Goal: Task Accomplishment & Management: Use online tool/utility

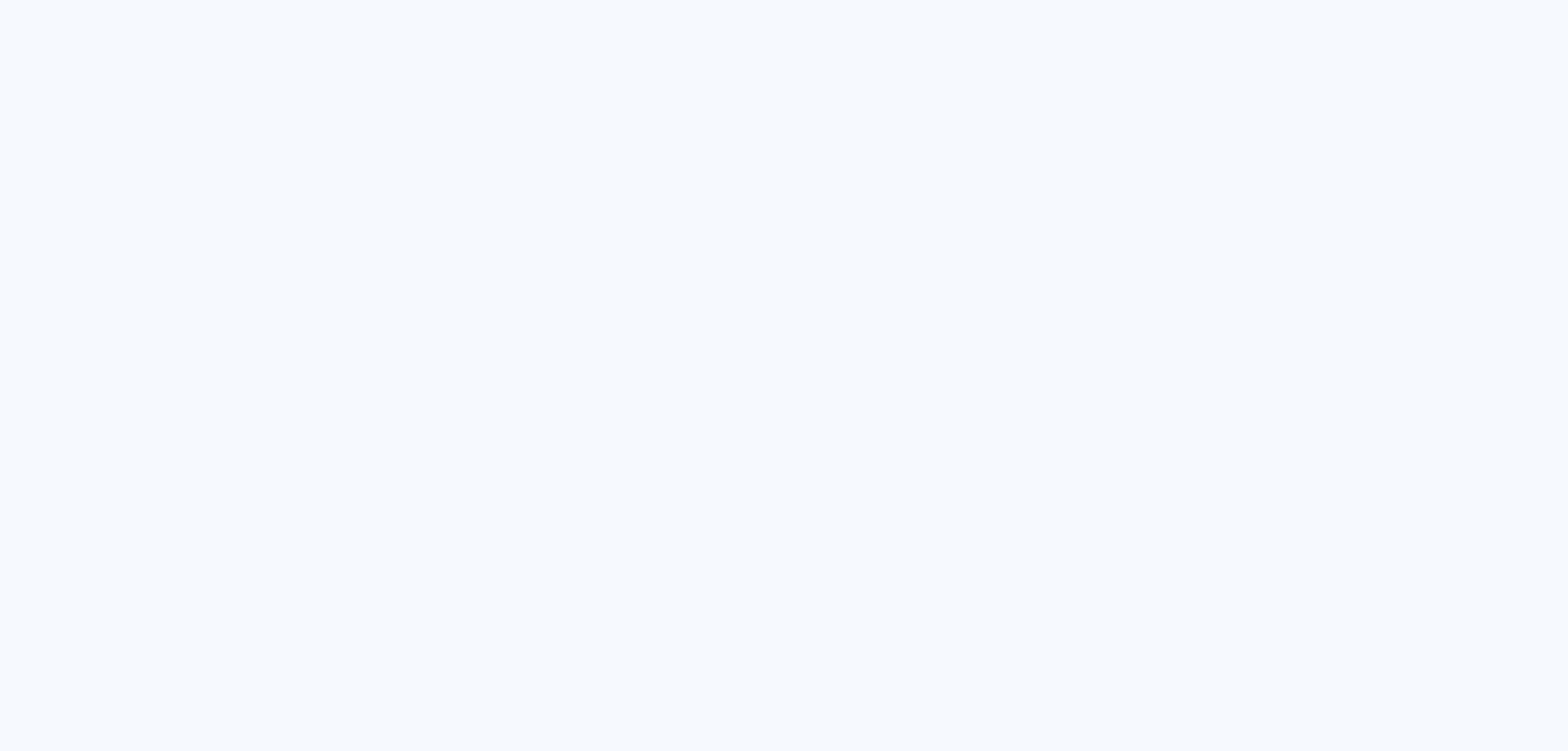
type input "Todas as fotos"
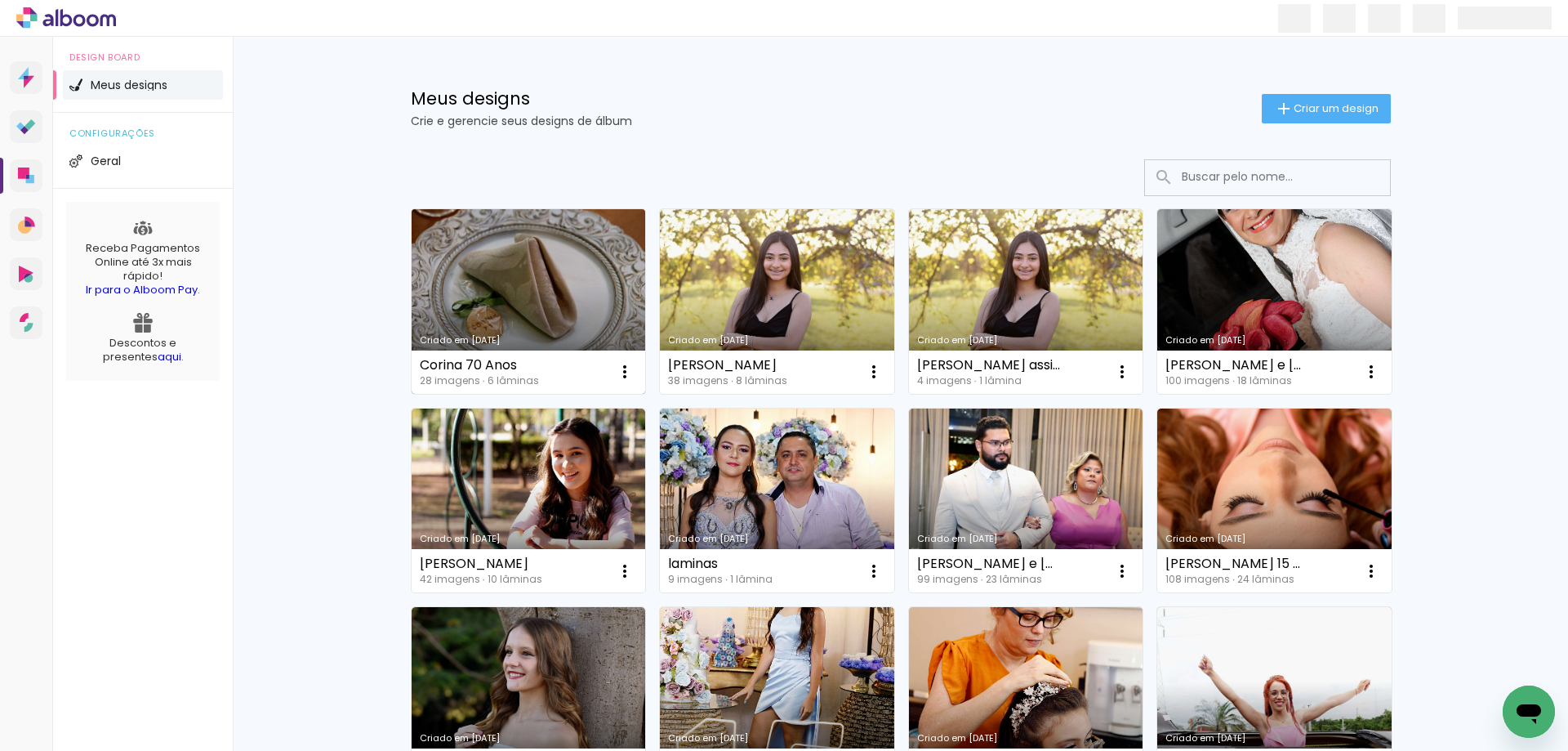
click at [509, 280] on link "Criado em [DATE]" at bounding box center [529, 301] width 235 height 185
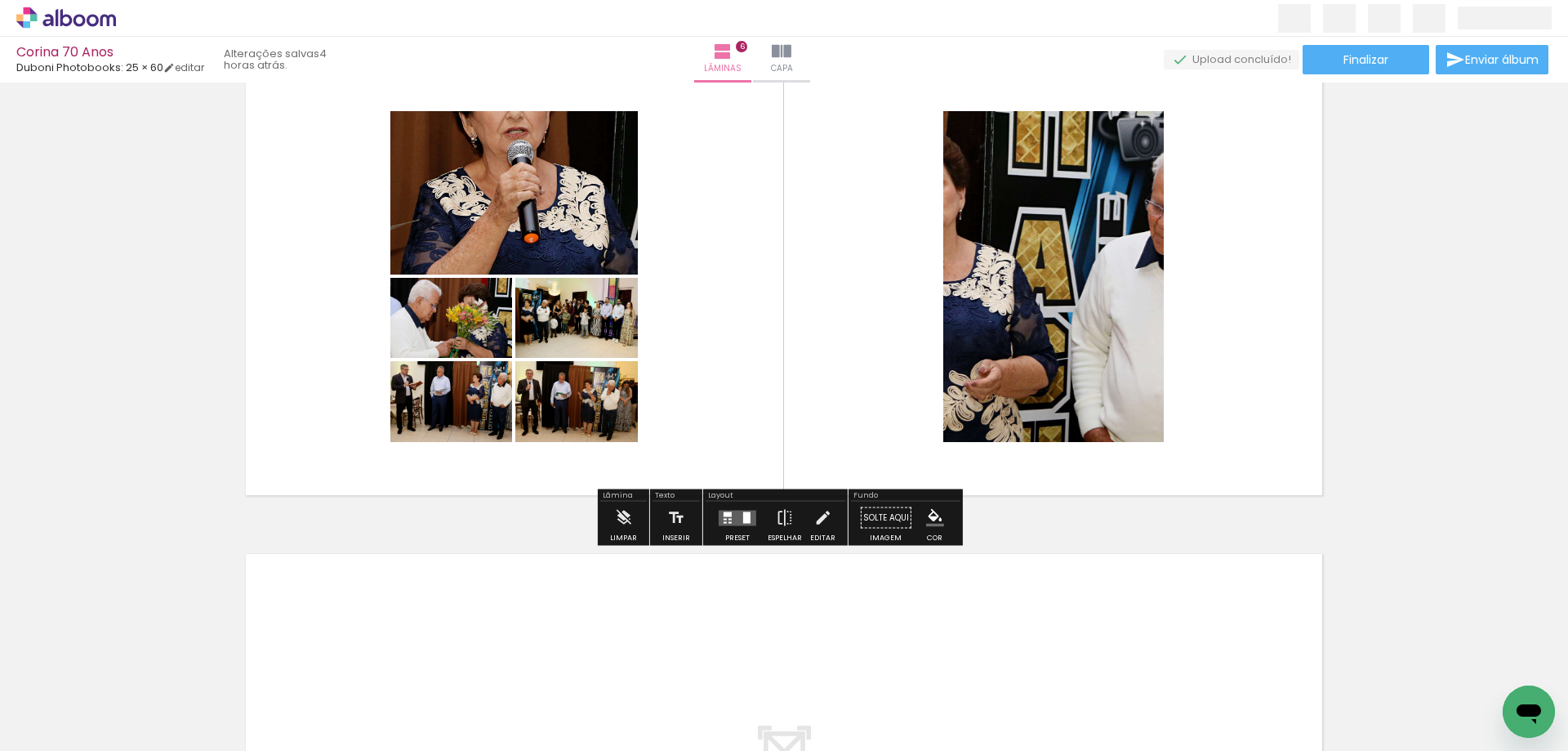
scroll to position [2478, 0]
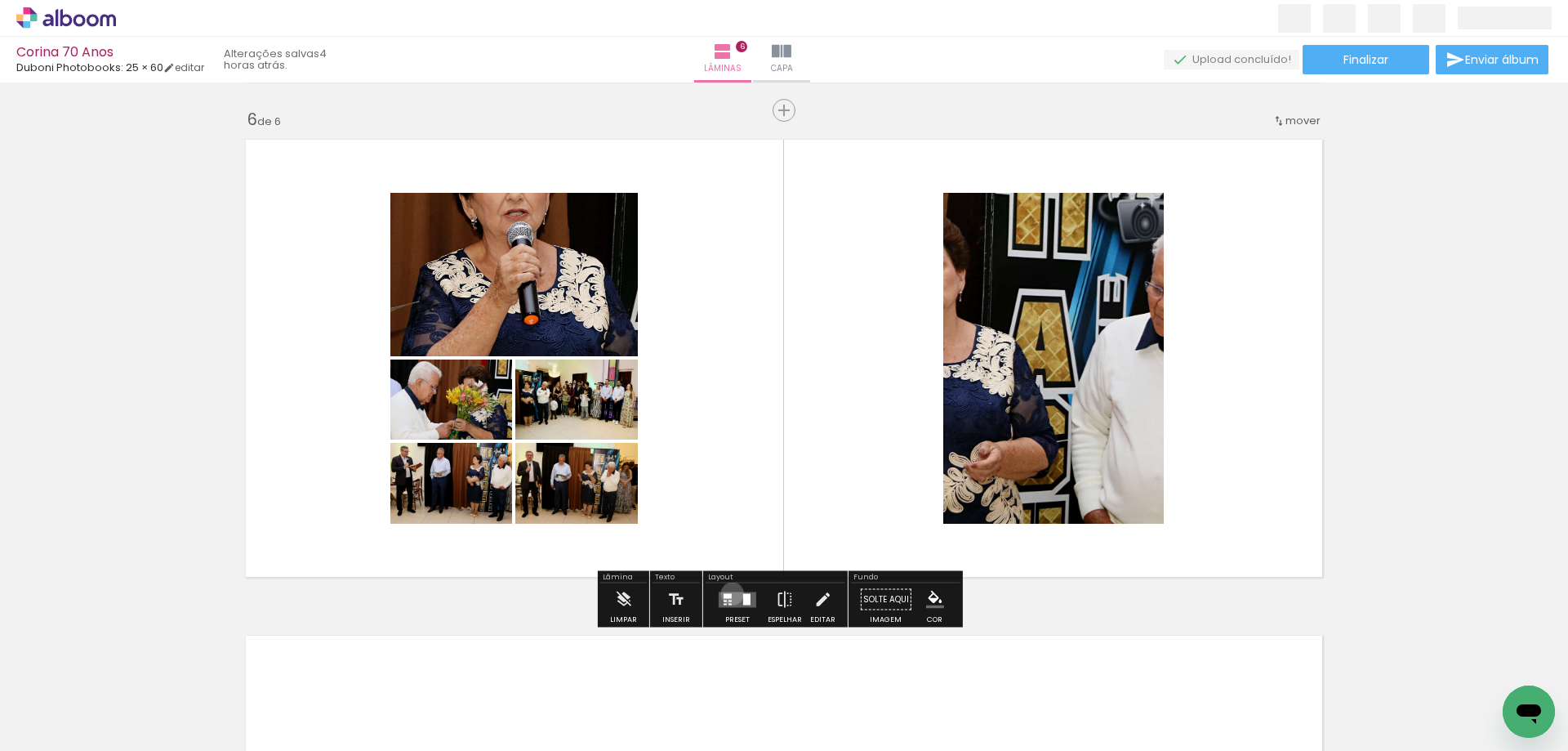
click at [728, 593] on quentale-layouter at bounding box center [738, 599] width 38 height 16
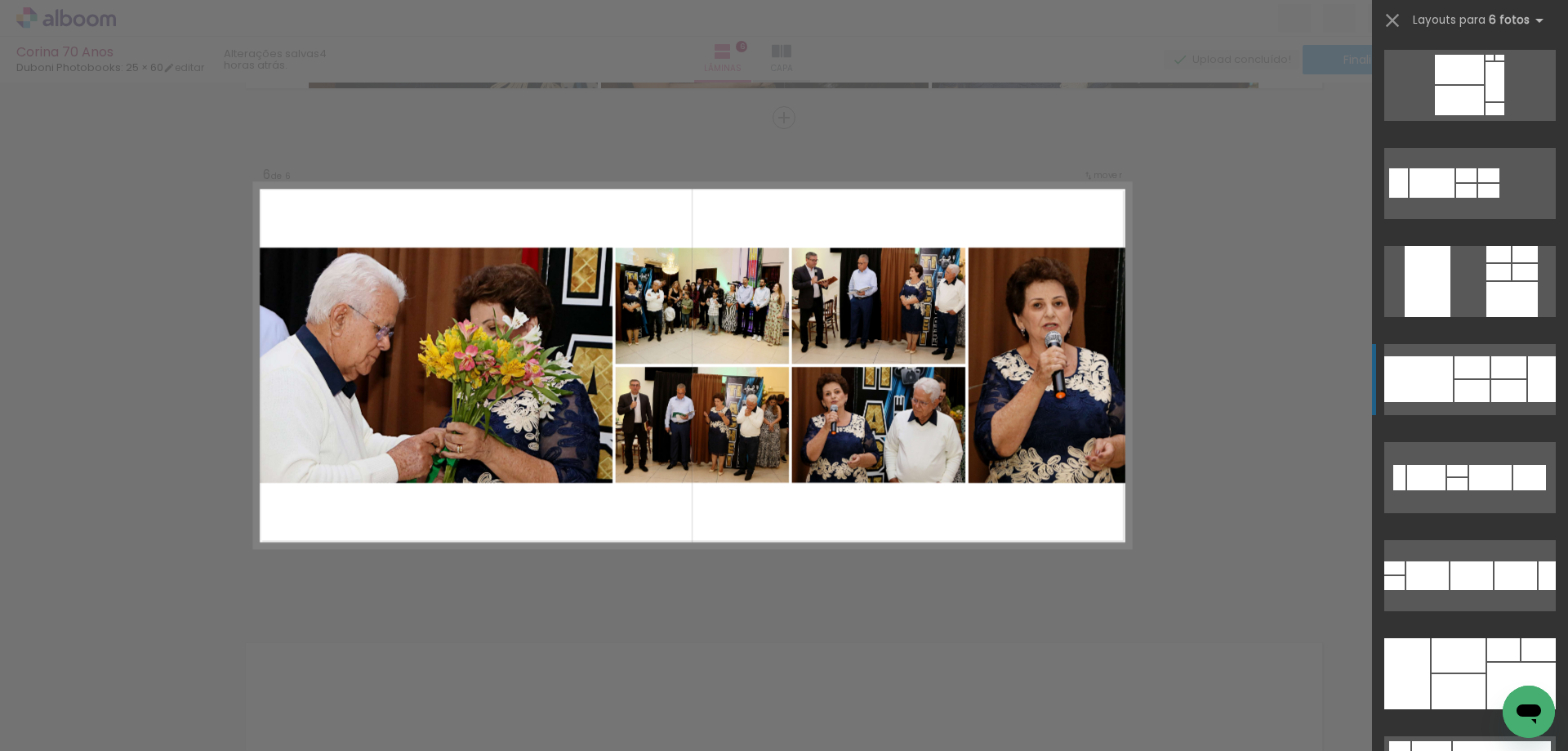
scroll to position [1732, 0]
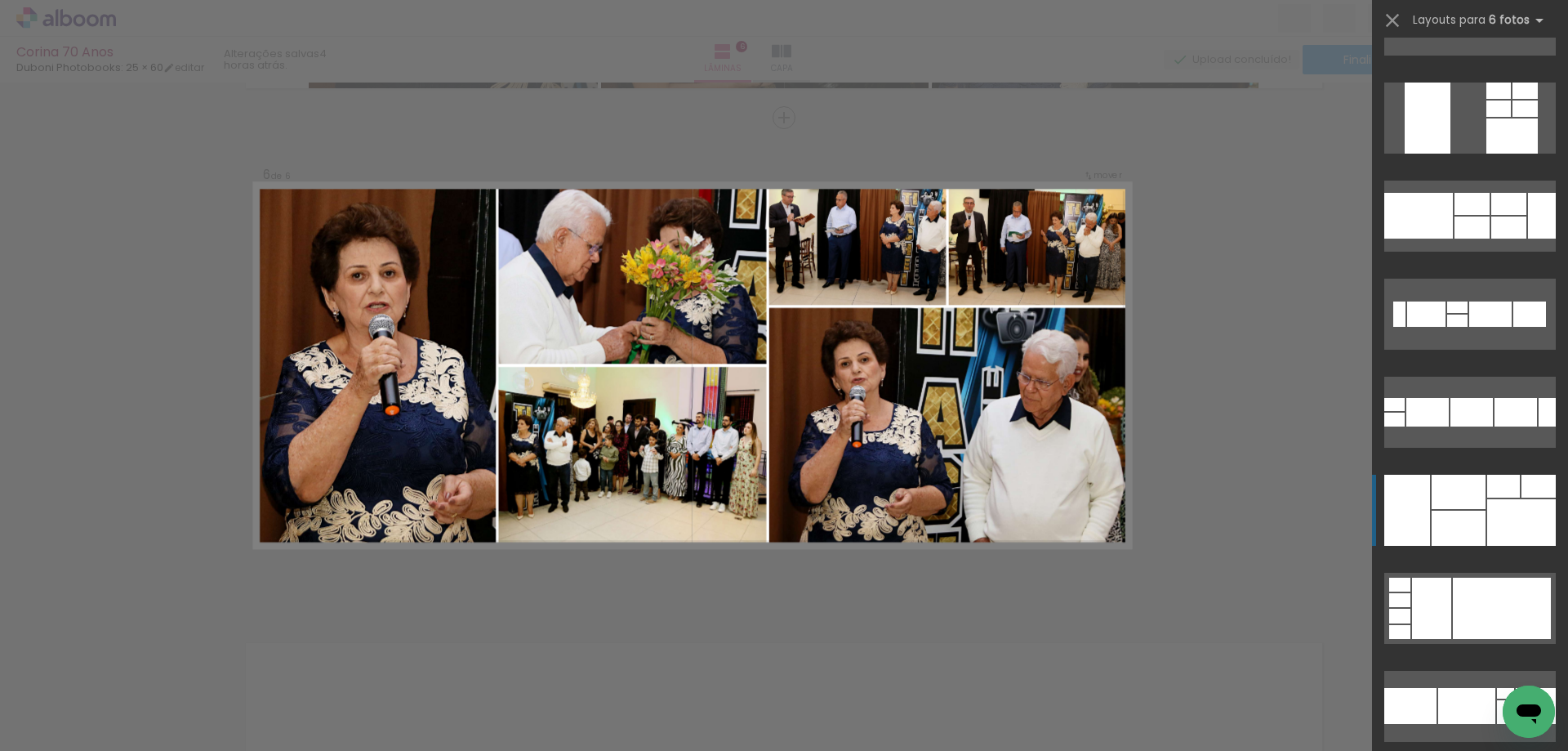
click at [1445, 526] on div at bounding box center [1458, 527] width 54 height 35
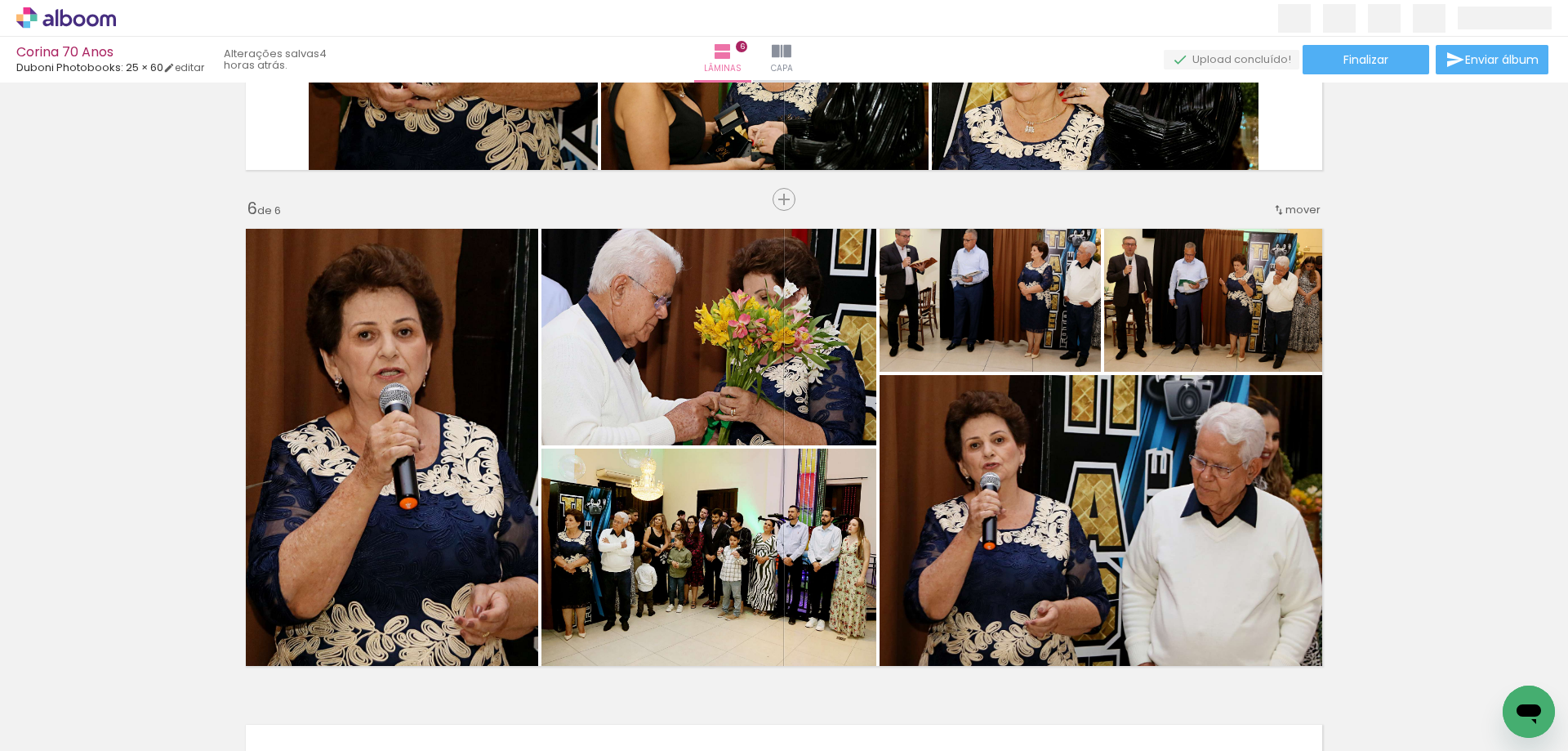
scroll to position [2471, 0]
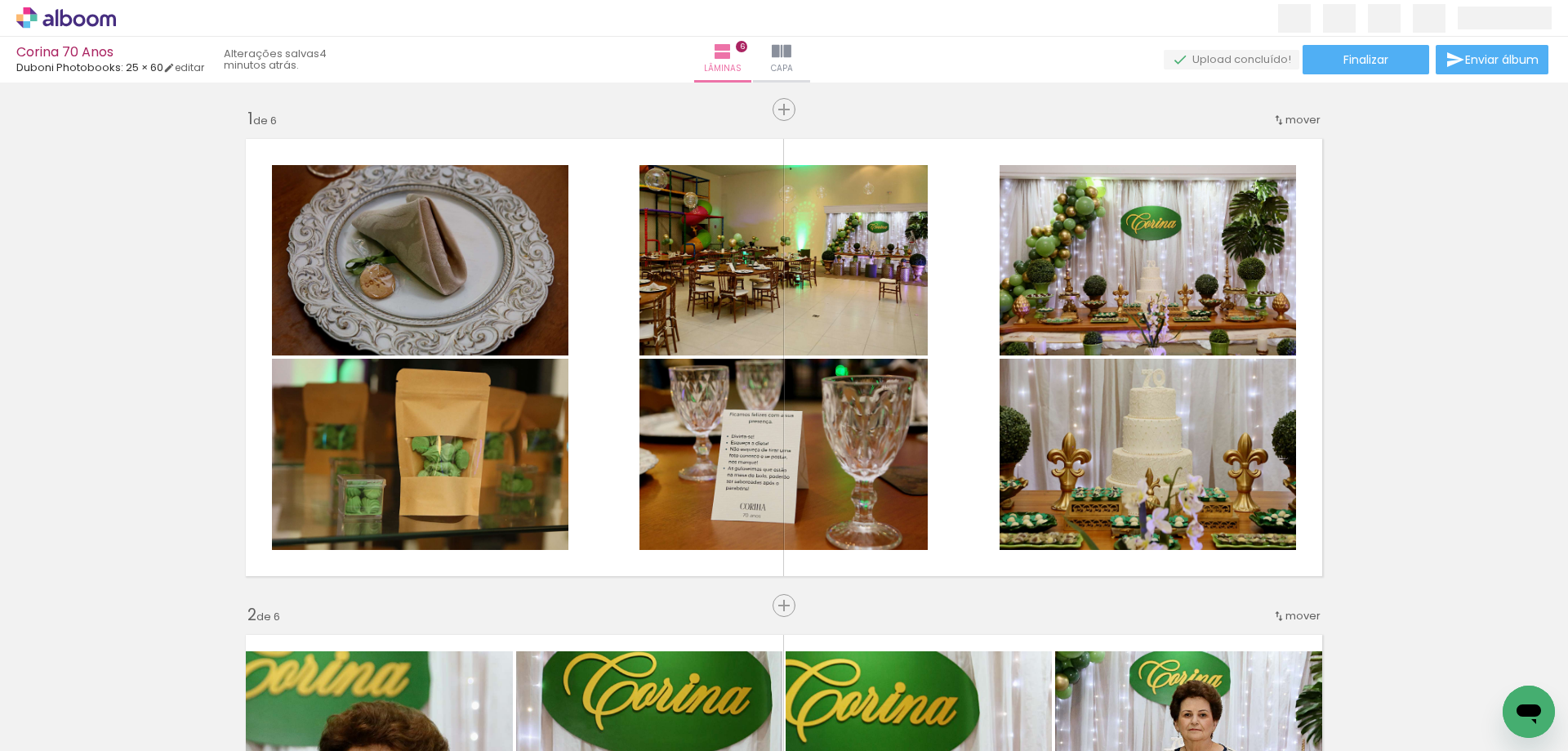
drag, startPoint x: 1026, startPoint y: 217, endPoint x: 1027, endPoint y: 233, distance: 16.0
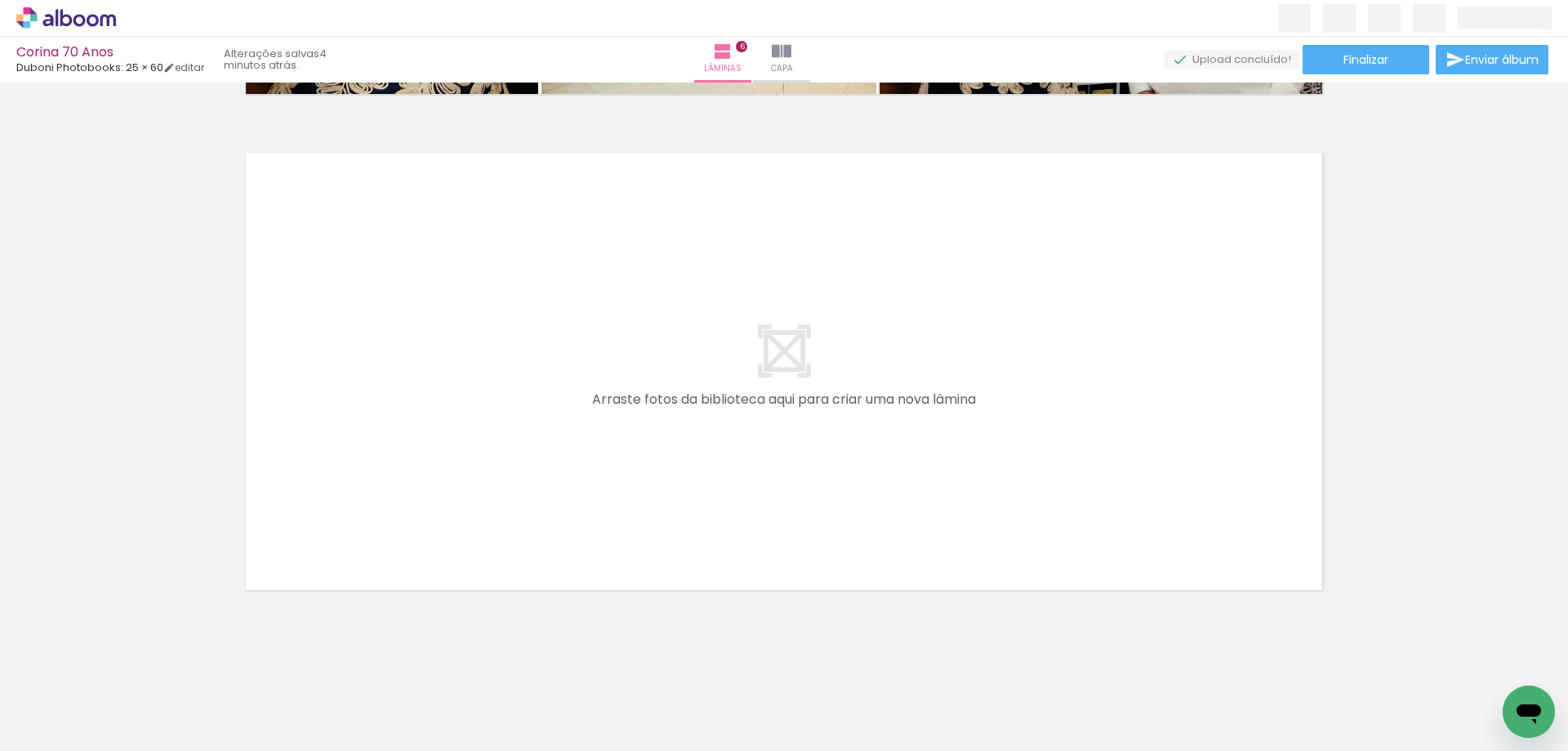
scroll to position [2969, 0]
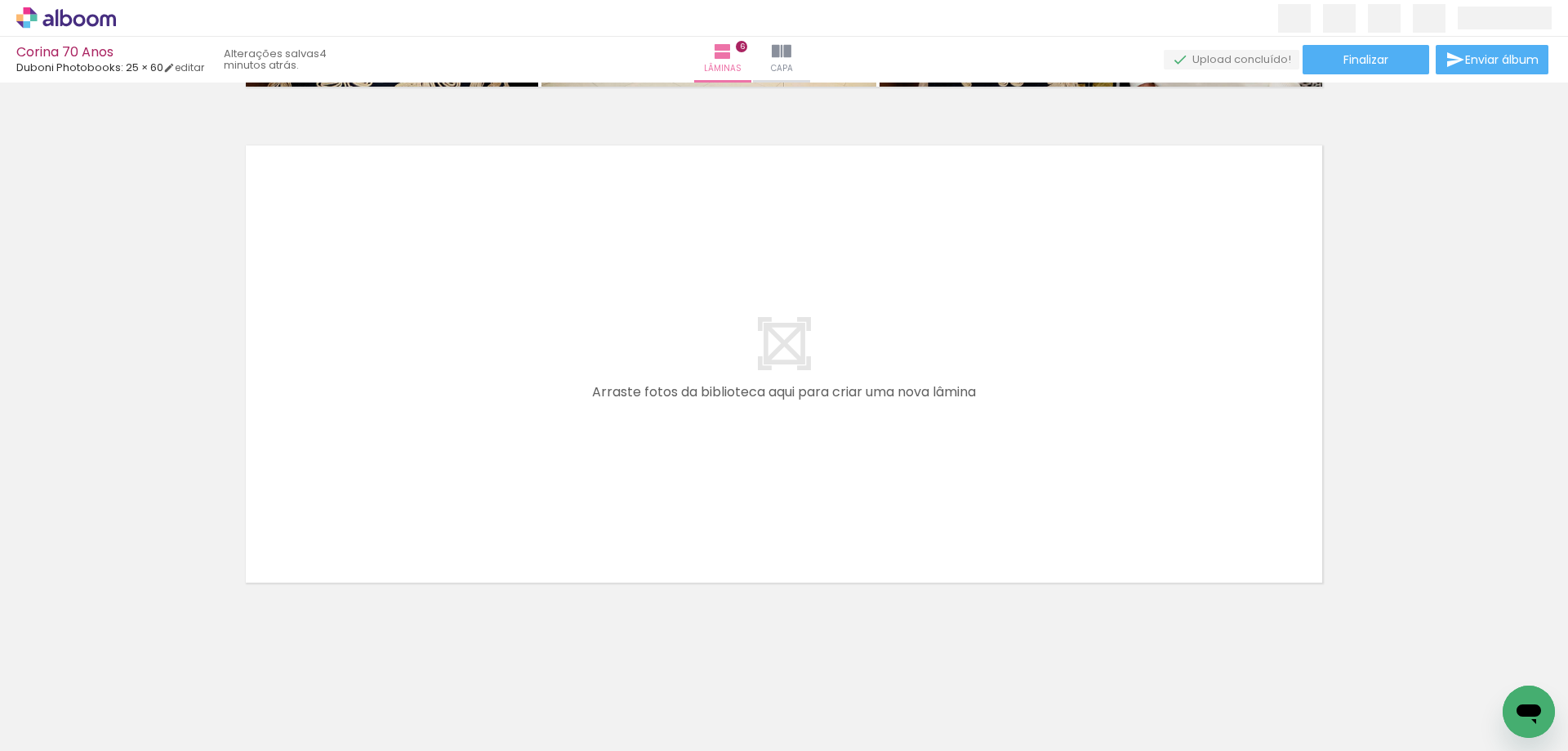
click at [58, 725] on span "Adicionar Fotos" at bounding box center [58, 729] width 49 height 18
click at [0, 0] on input "file" at bounding box center [0, 0] width 0 height 0
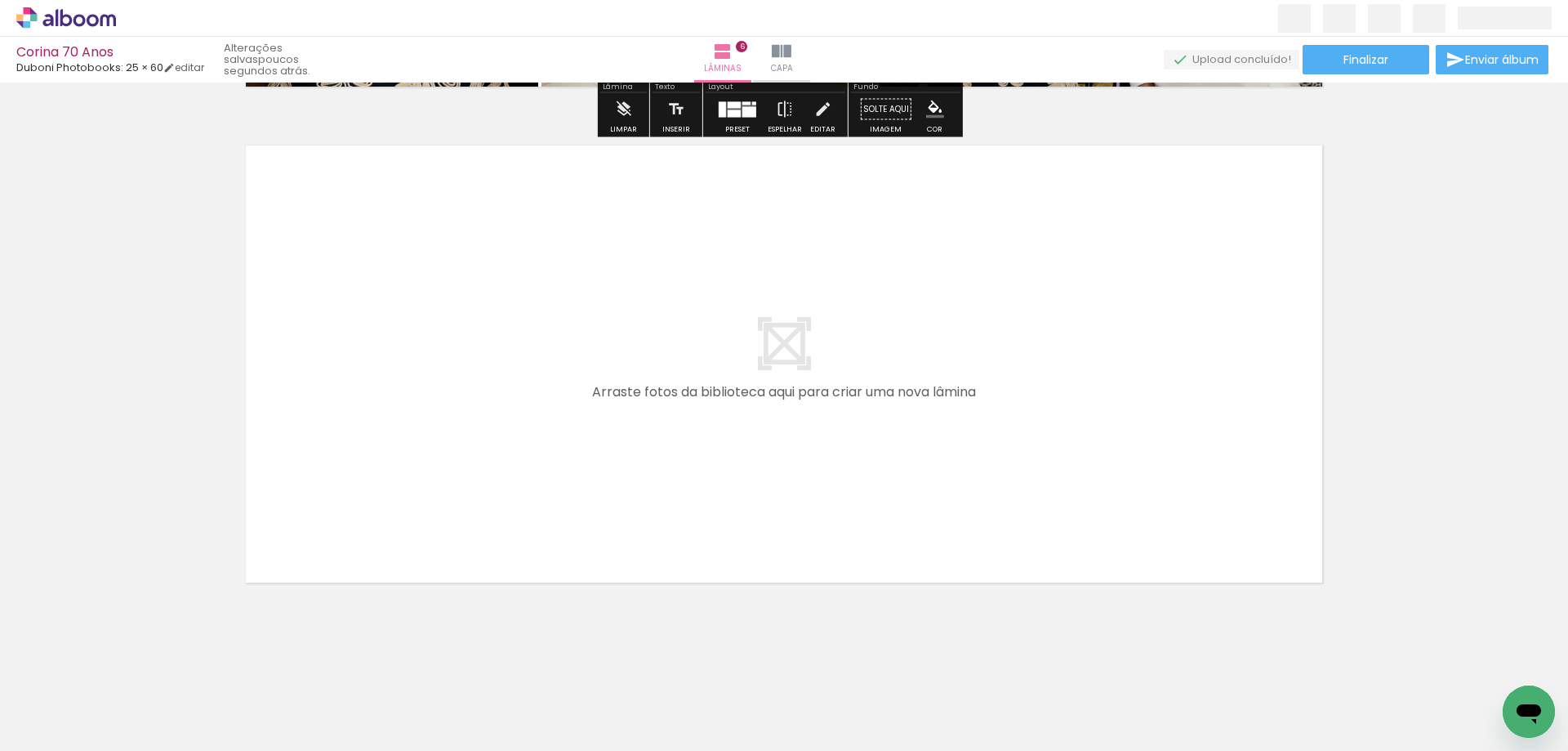
click at [49, 729] on span "Adicionar Fotos" at bounding box center [58, 729] width 49 height 18
click at [0, 0] on input "file" at bounding box center [0, 0] width 0 height 0
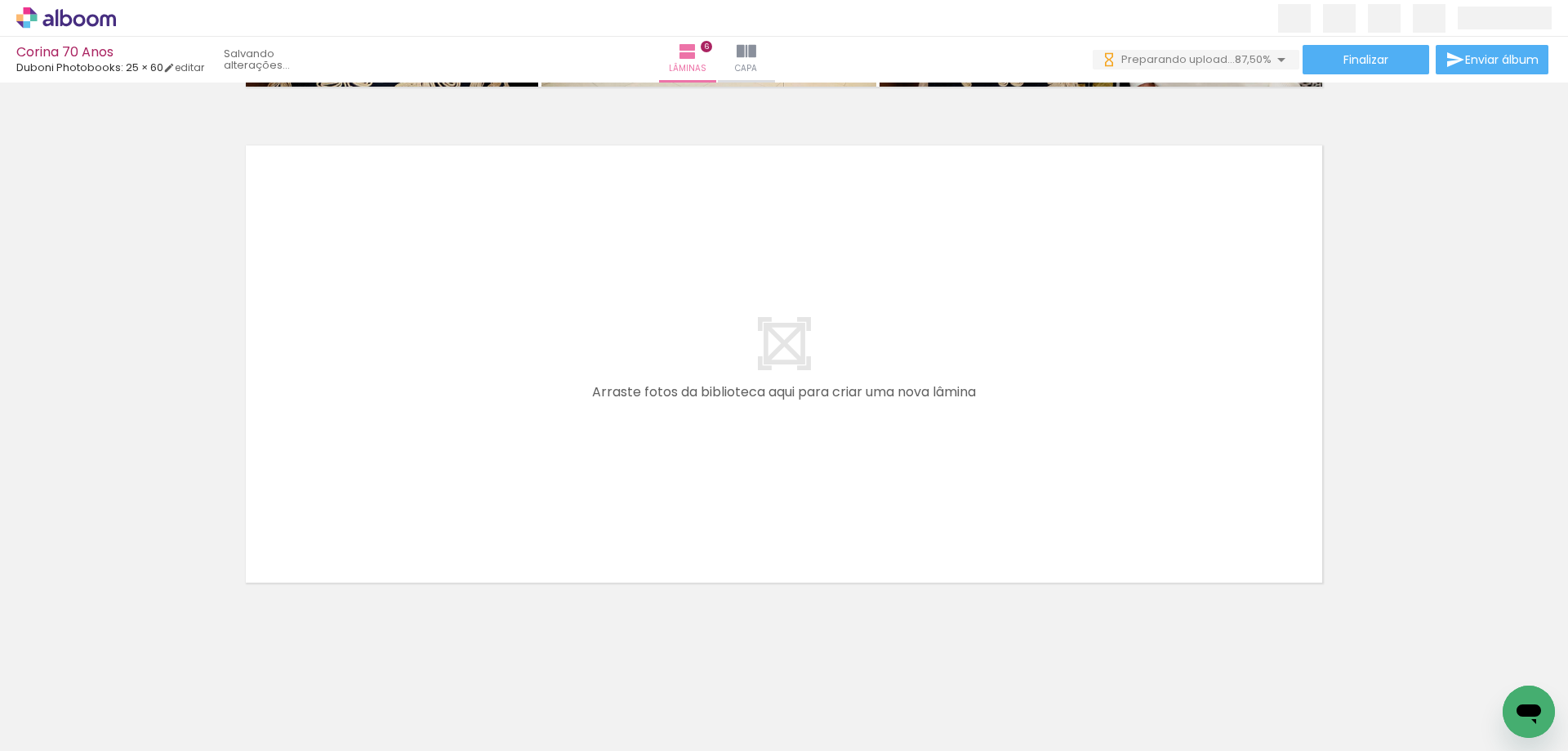
scroll to position [0, 1497]
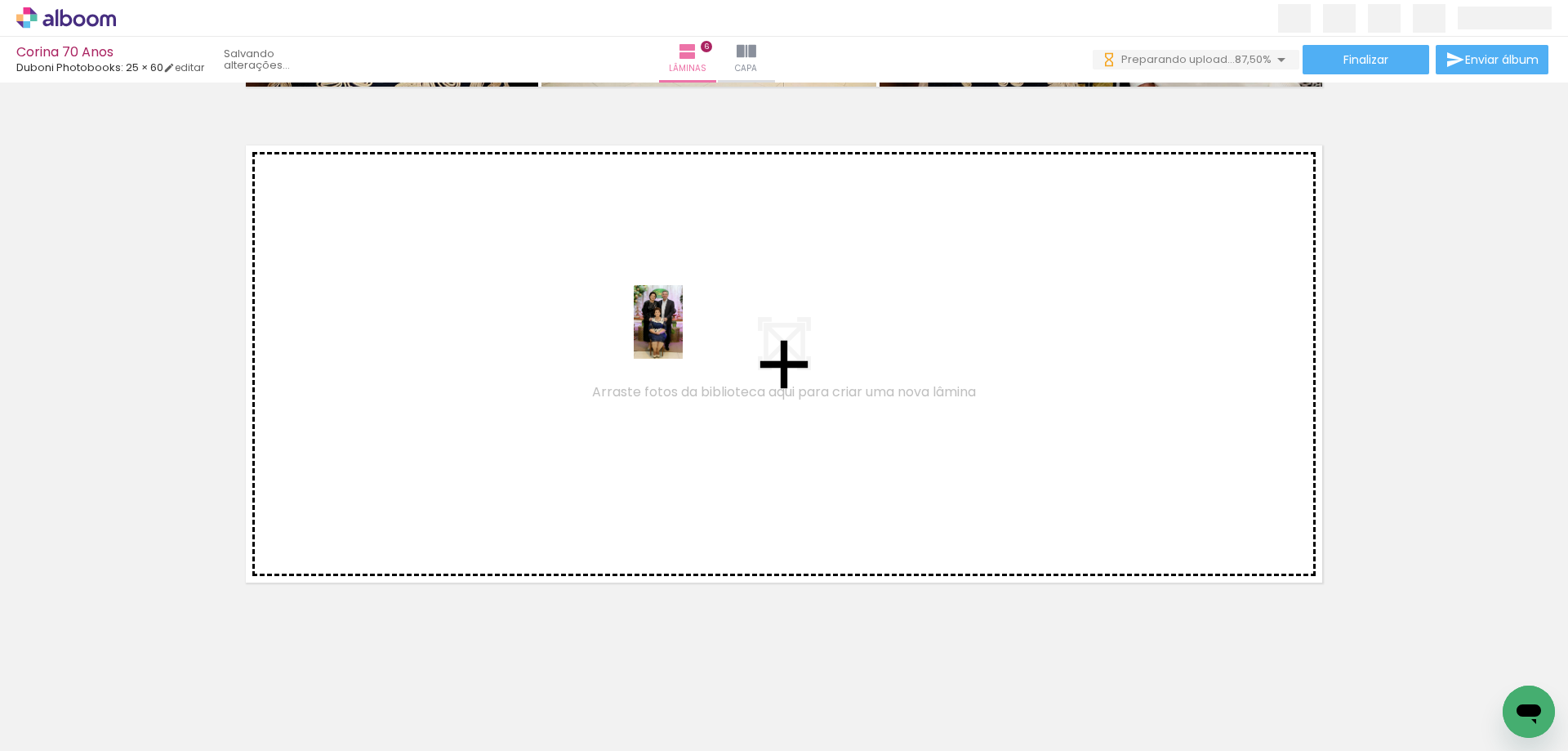
drag, startPoint x: 1222, startPoint y: 688, endPoint x: 638, endPoint y: 319, distance: 690.8
click at [638, 319] on quentale-workspace at bounding box center [784, 376] width 1568 height 751
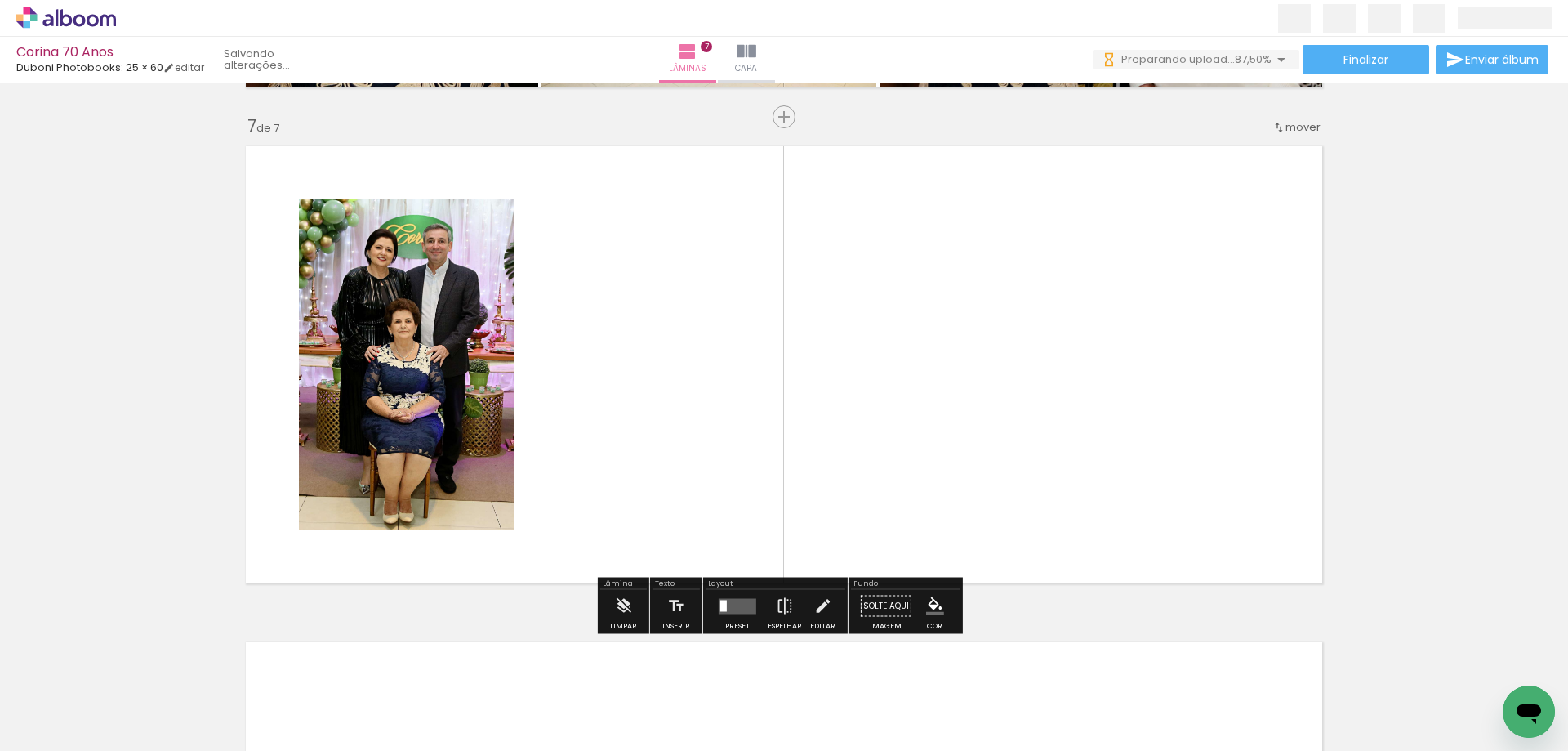
scroll to position [2967, 0]
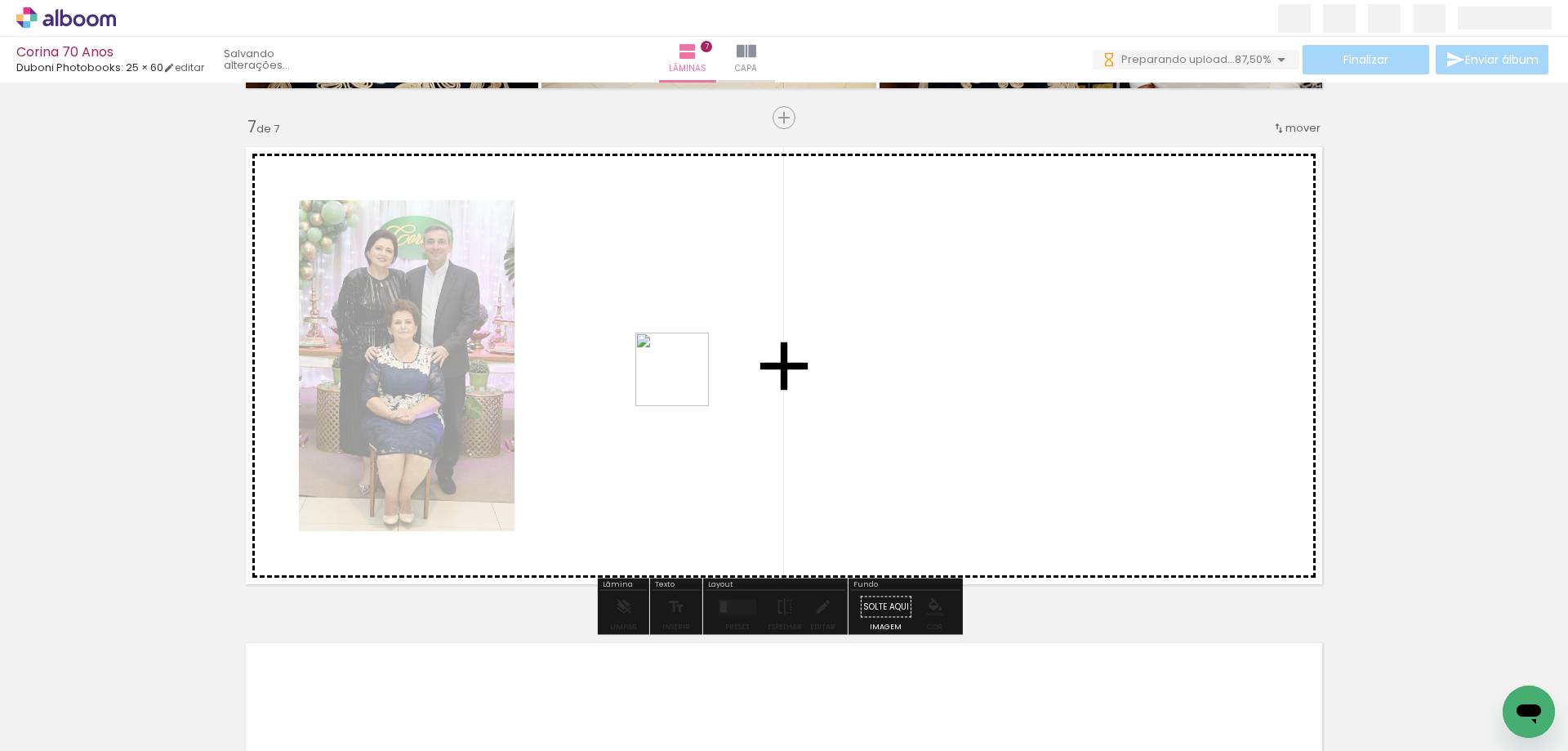
drag, startPoint x: 877, startPoint y: 451, endPoint x: 630, endPoint y: 368, distance: 260.6
click at [630, 368] on quentale-workspace at bounding box center [784, 376] width 1568 height 751
drag, startPoint x: 1399, startPoint y: 691, endPoint x: 841, endPoint y: 397, distance: 630.7
click at [841, 397] on quentale-workspace at bounding box center [784, 376] width 1568 height 751
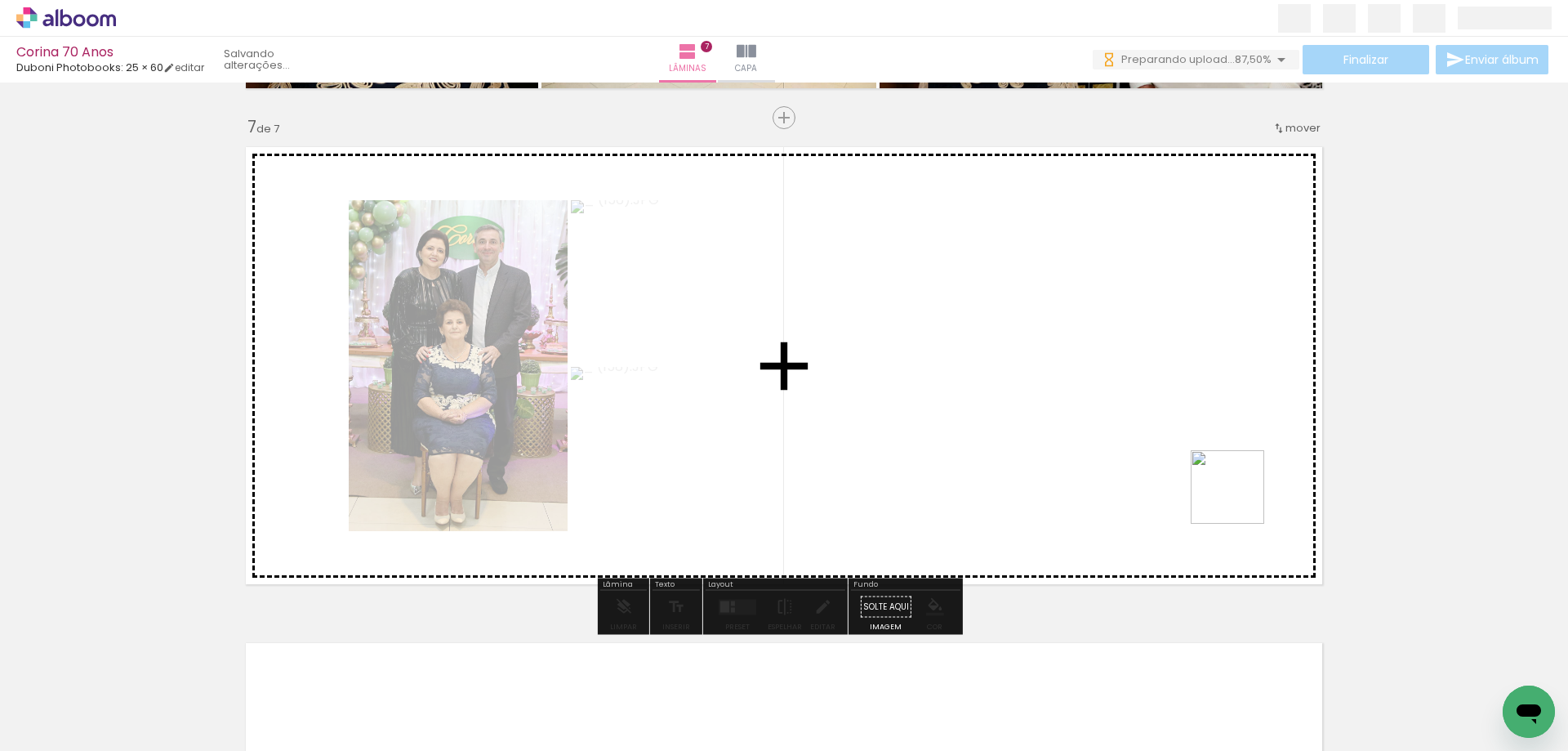
drag, startPoint x: 1508, startPoint y: 672, endPoint x: 965, endPoint y: 378, distance: 617.5
click at [965, 378] on quentale-workspace at bounding box center [784, 376] width 1568 height 751
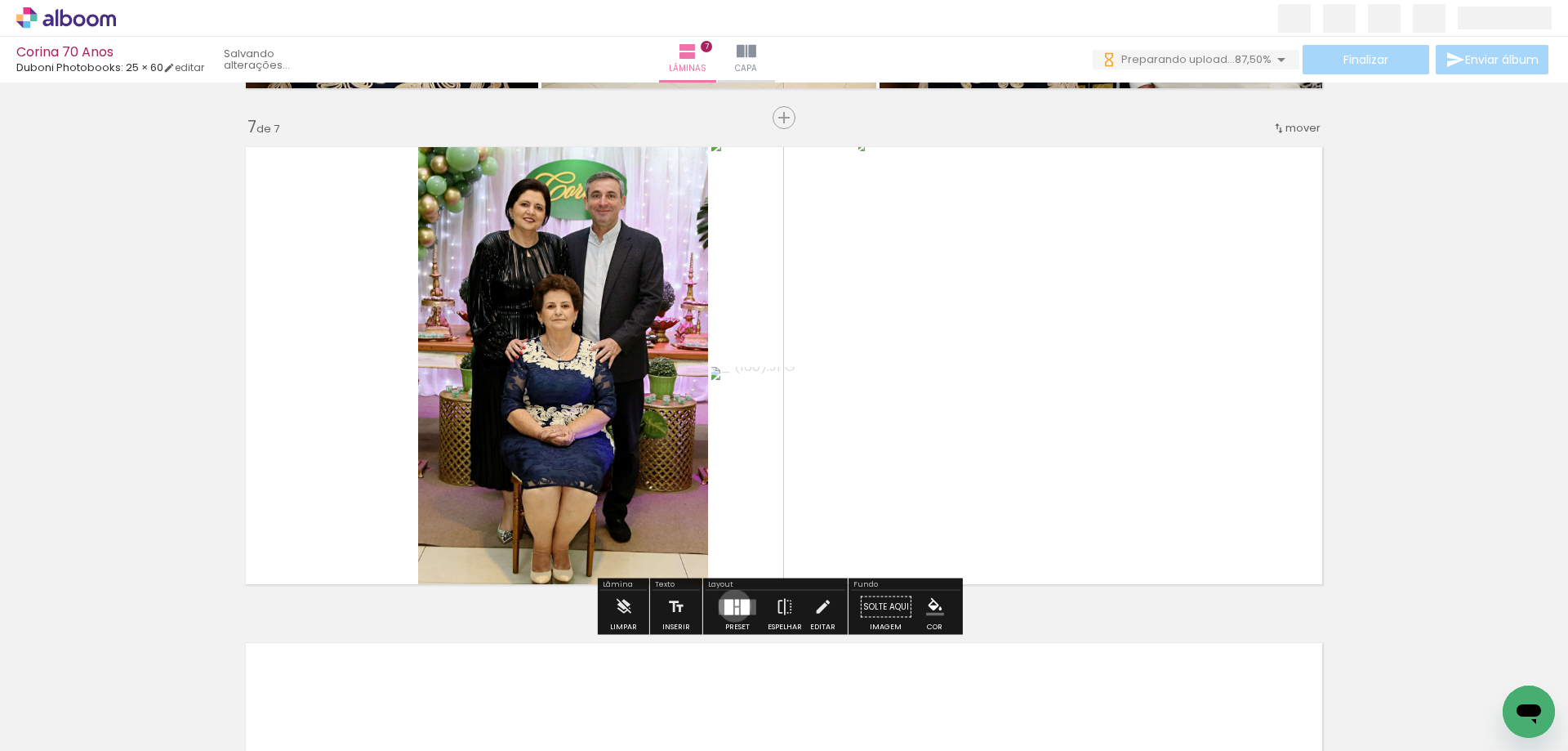
click at [731, 605] on quentale-layouter at bounding box center [738, 607] width 38 height 16
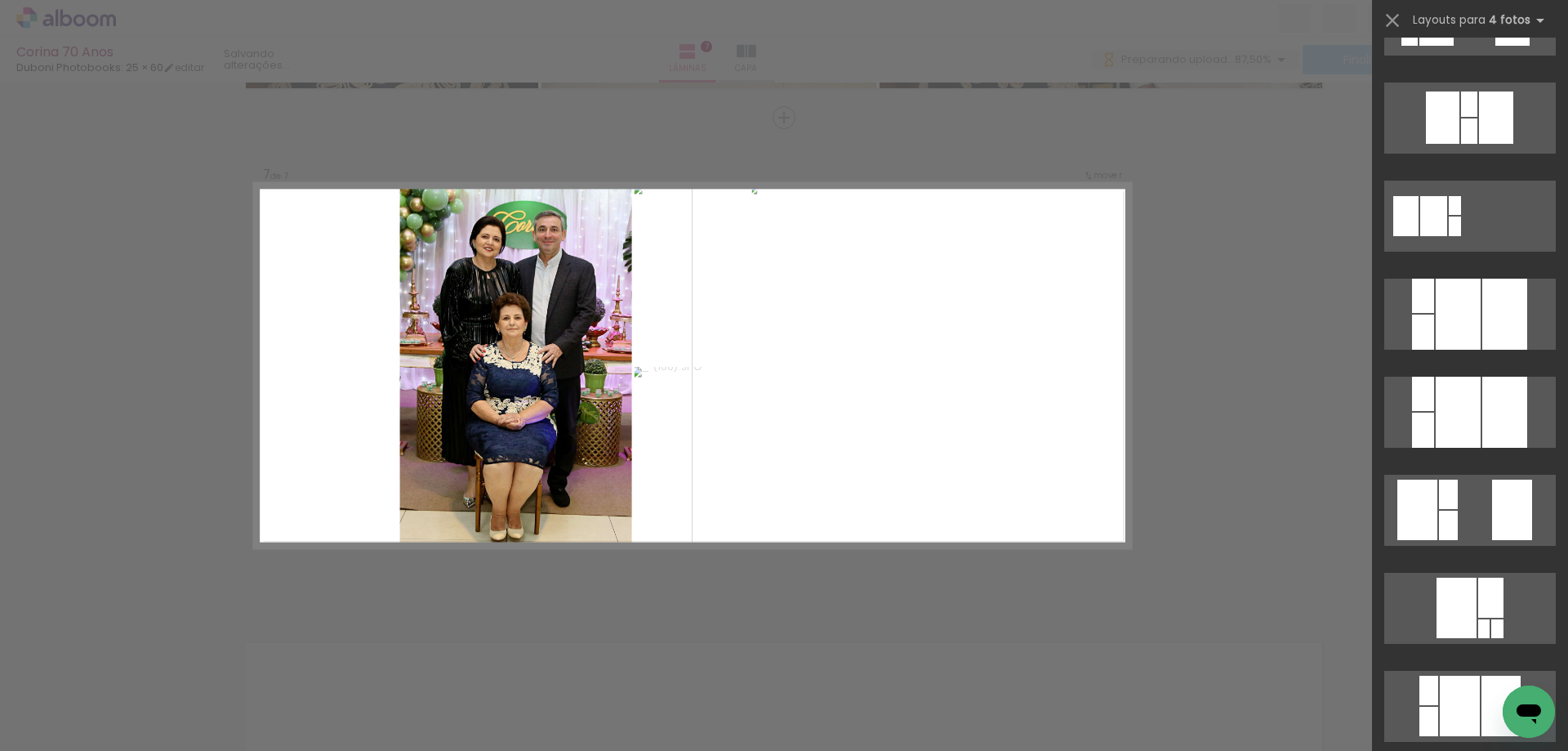
scroll to position [0, 0]
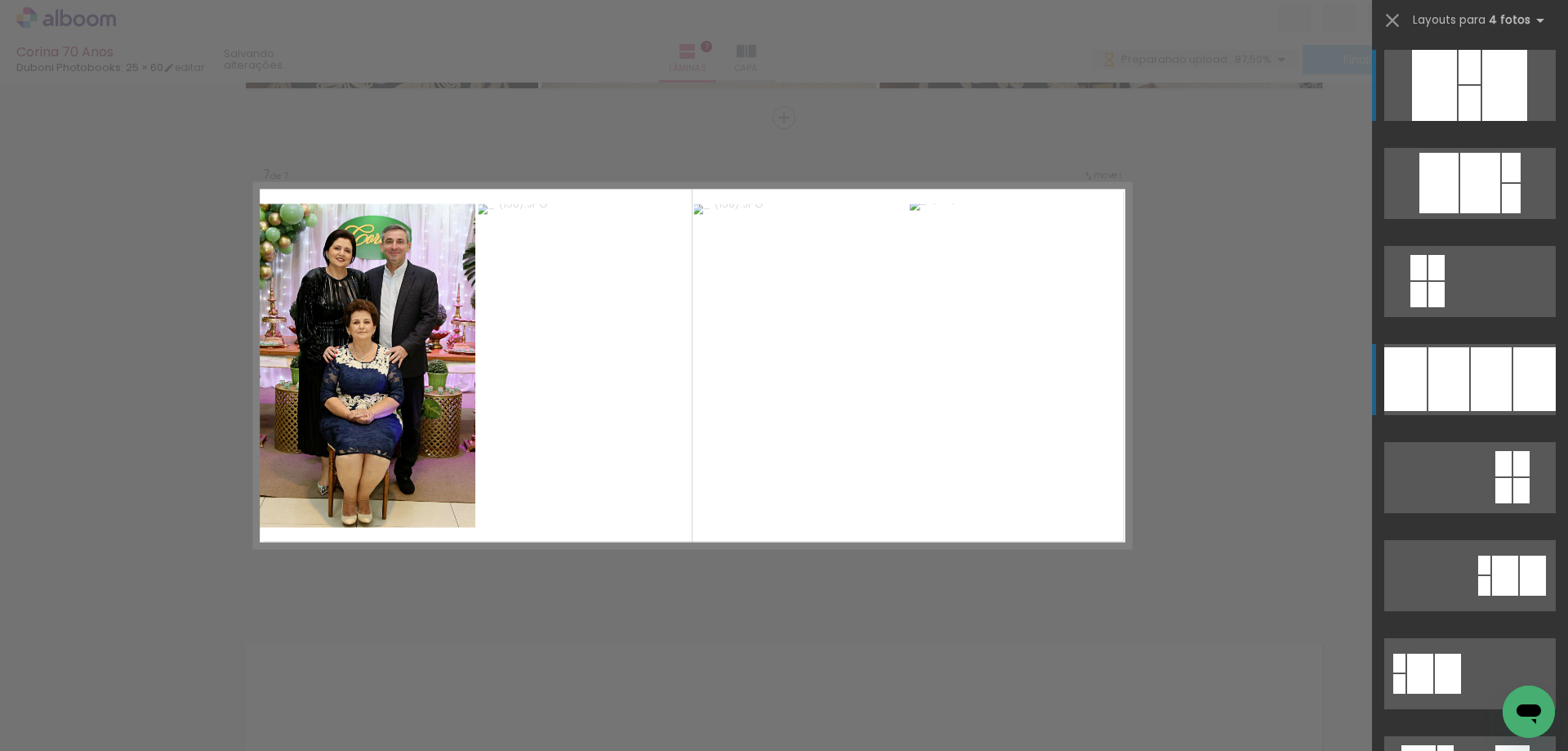
click at [1457, 385] on div at bounding box center [1448, 379] width 41 height 64
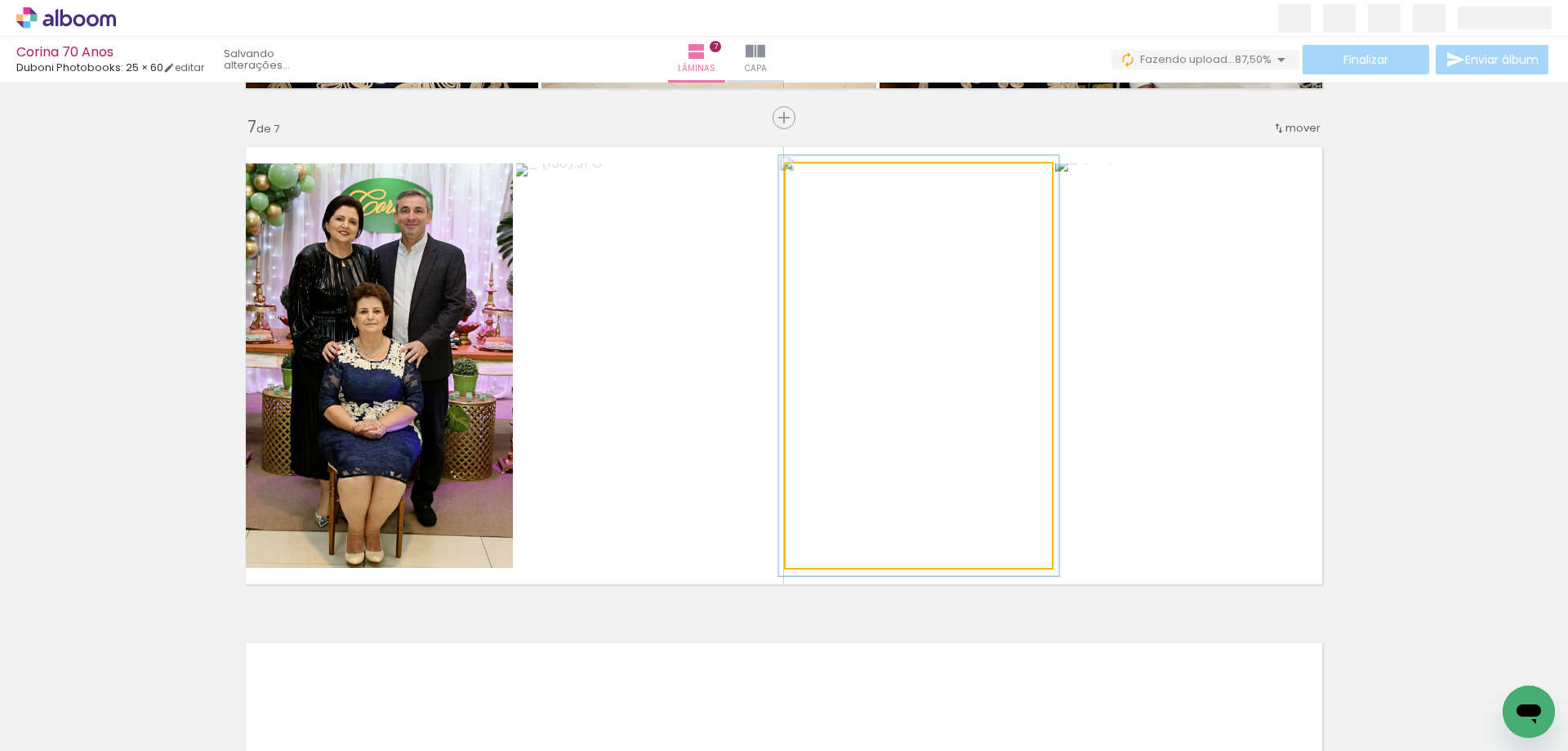
drag, startPoint x: 826, startPoint y: 184, endPoint x: 828, endPoint y: 192, distance: 8.2
type paper-slider "104"
click at [828, 192] on div at bounding box center [826, 180] width 26 height 26
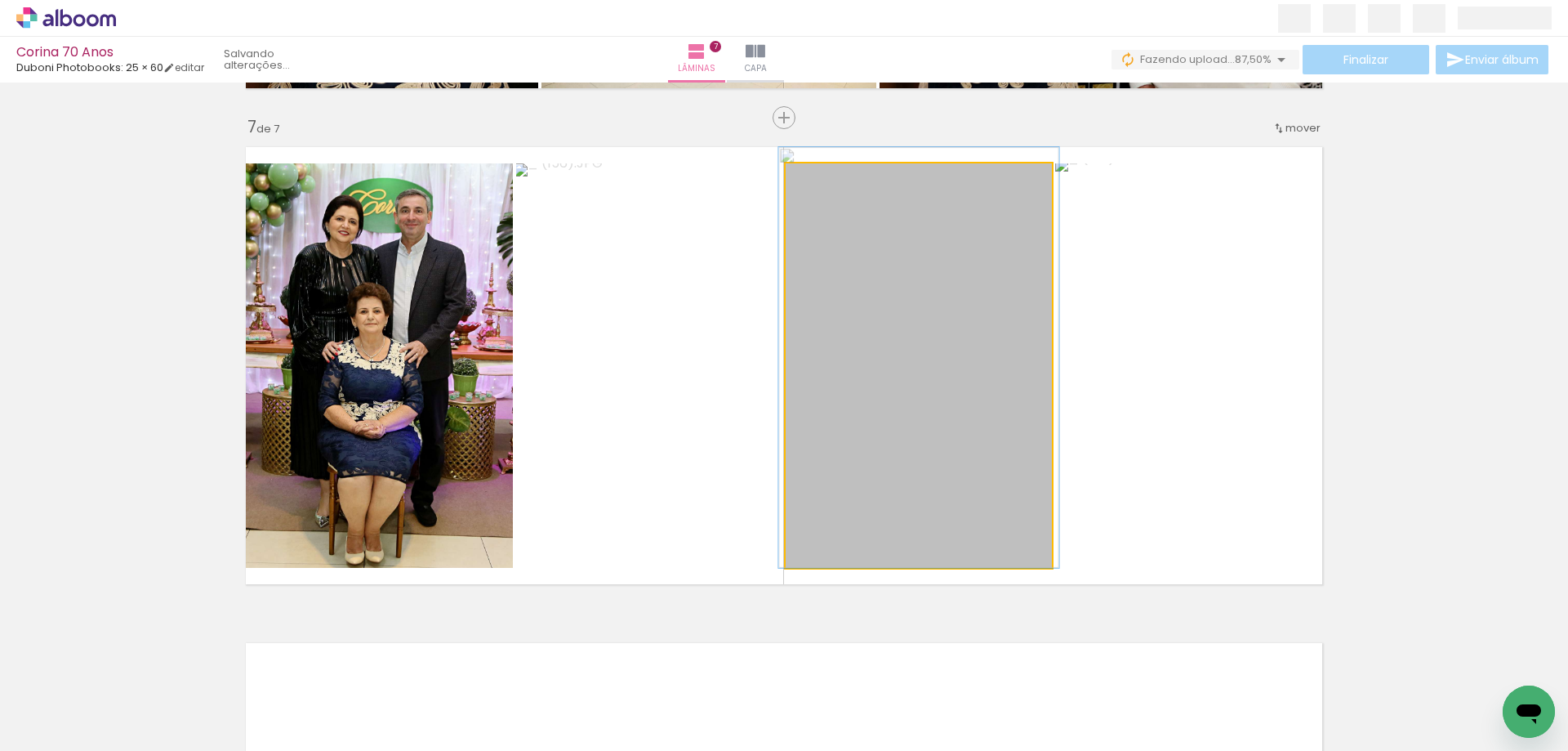
drag, startPoint x: 945, startPoint y: 274, endPoint x: 945, endPoint y: 262, distance: 12.0
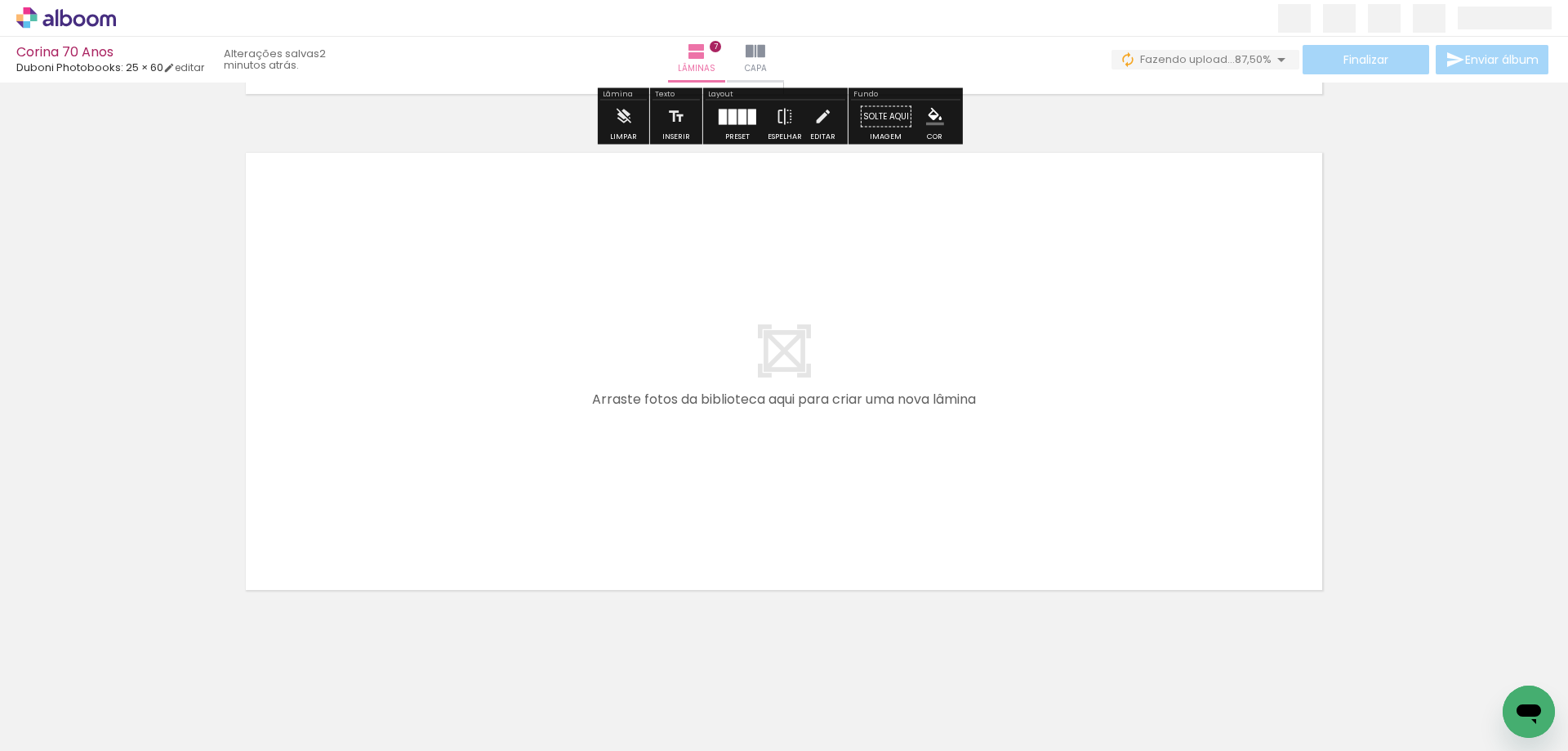
scroll to position [3464, 0]
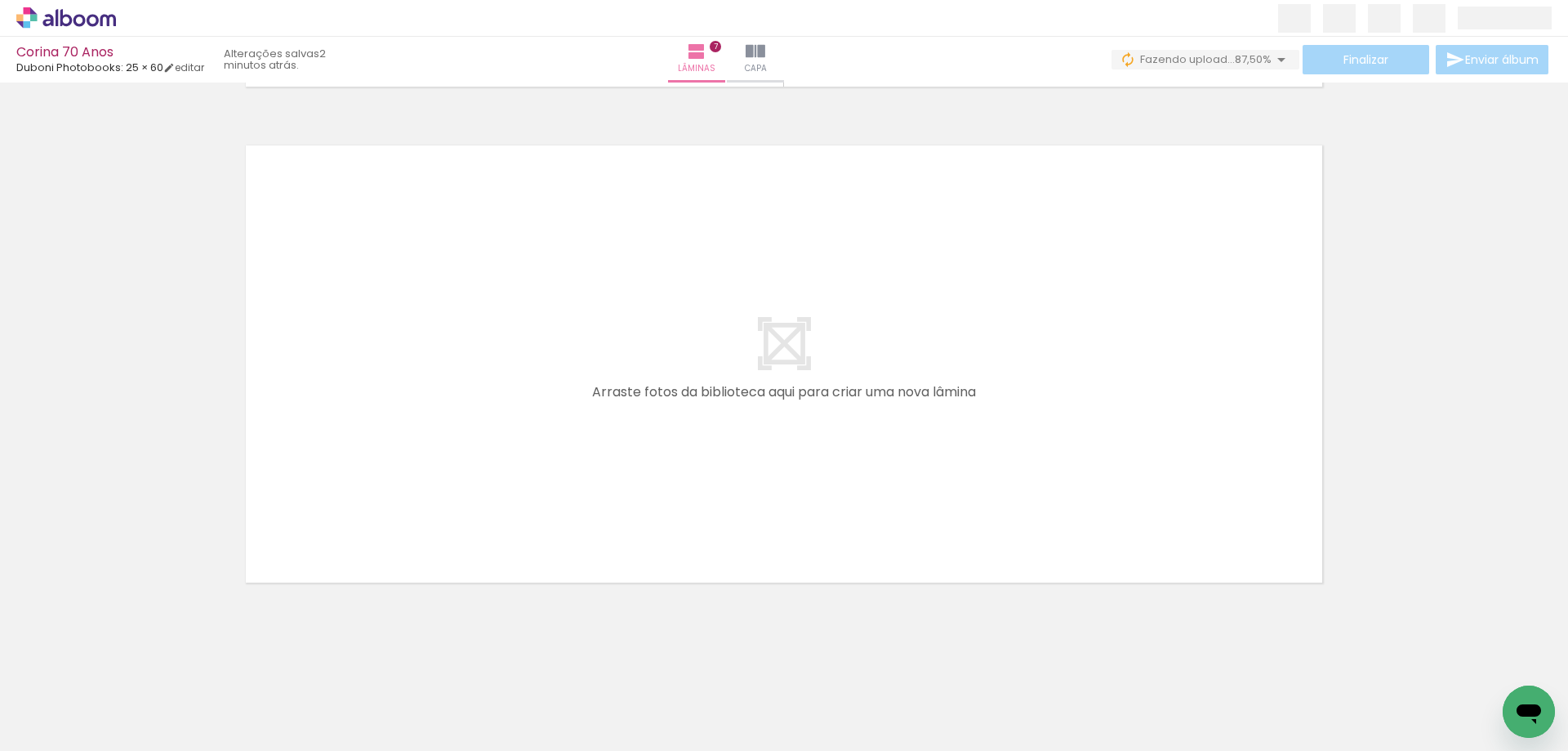
click at [68, 721] on span "Adicionar Fotos" at bounding box center [58, 729] width 49 height 18
click at [0, 0] on input "file" at bounding box center [0, 0] width 0 height 0
drag, startPoint x: 1161, startPoint y: 657, endPoint x: 592, endPoint y: 410, distance: 620.3
click at [592, 410] on quentale-workspace at bounding box center [784, 376] width 1568 height 751
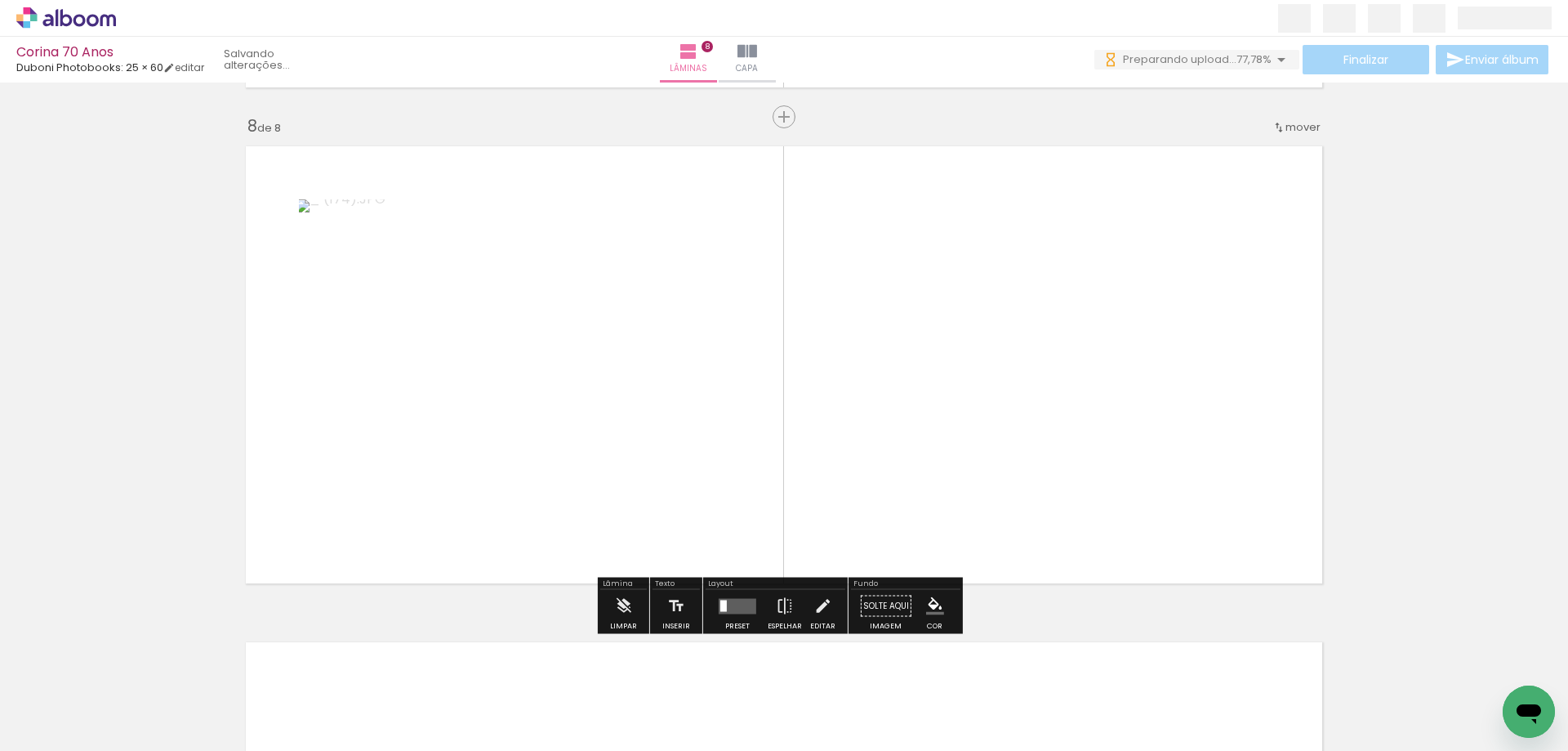
scroll to position [3462, 0]
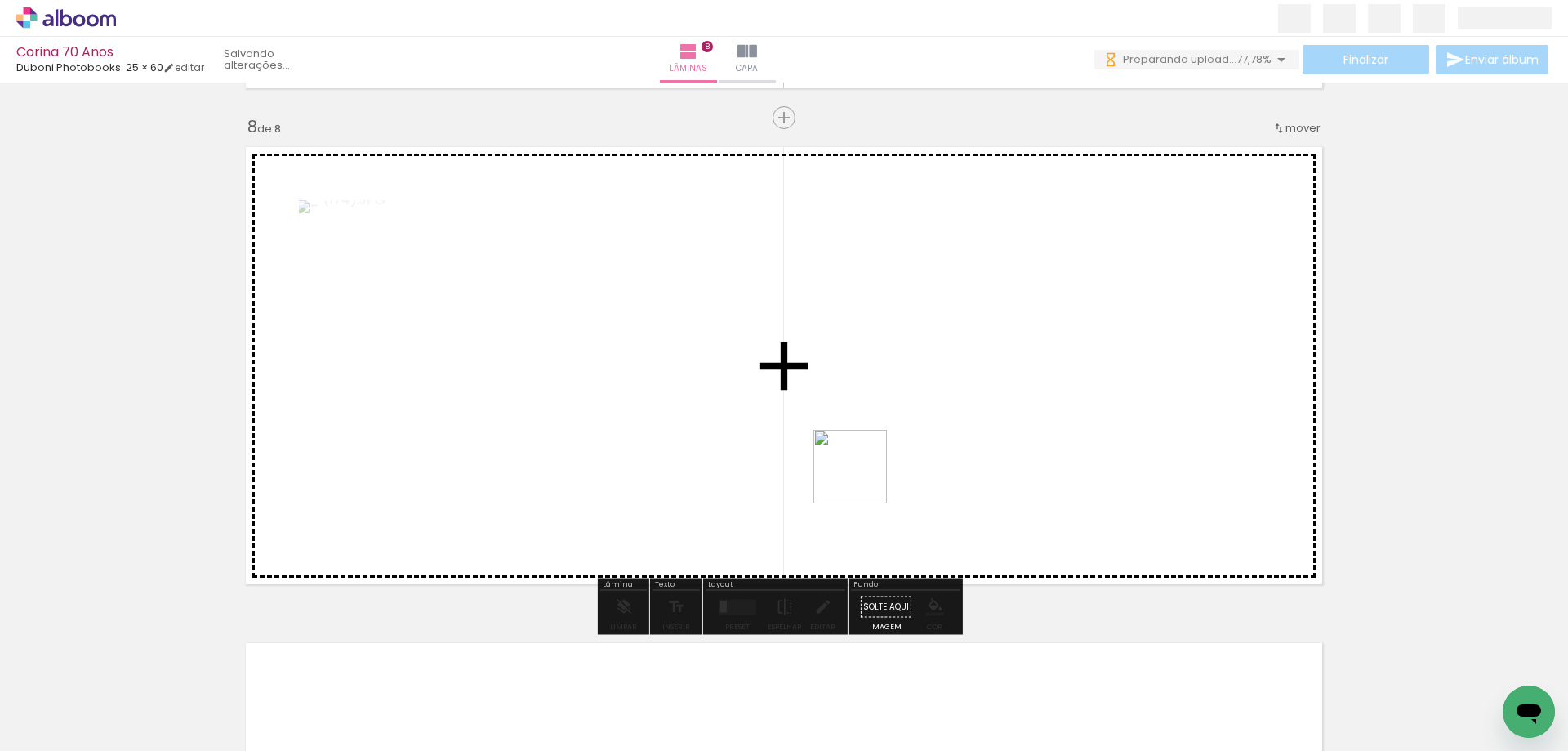
drag, startPoint x: 1037, startPoint y: 560, endPoint x: 697, endPoint y: 402, distance: 374.9
click at [697, 402] on quentale-workspace at bounding box center [784, 376] width 1568 height 751
drag, startPoint x: 1414, startPoint y: 693, endPoint x: 1270, endPoint y: 555, distance: 199.4
click at [972, 444] on quentale-workspace at bounding box center [784, 376] width 1568 height 751
drag, startPoint x: 1090, startPoint y: 449, endPoint x: 923, endPoint y: 388, distance: 177.8
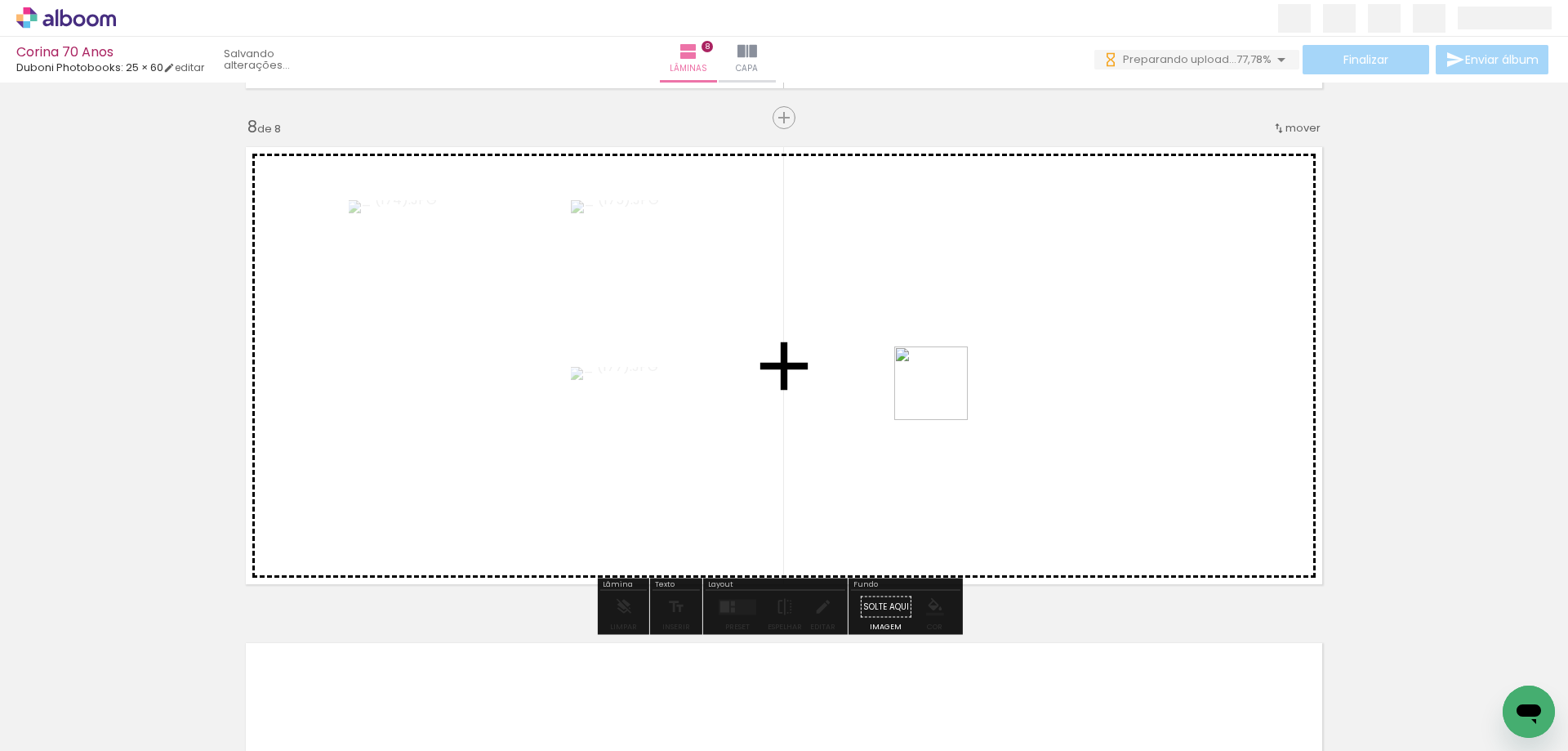
click at [923, 388] on quentale-workspace at bounding box center [784, 376] width 1568 height 751
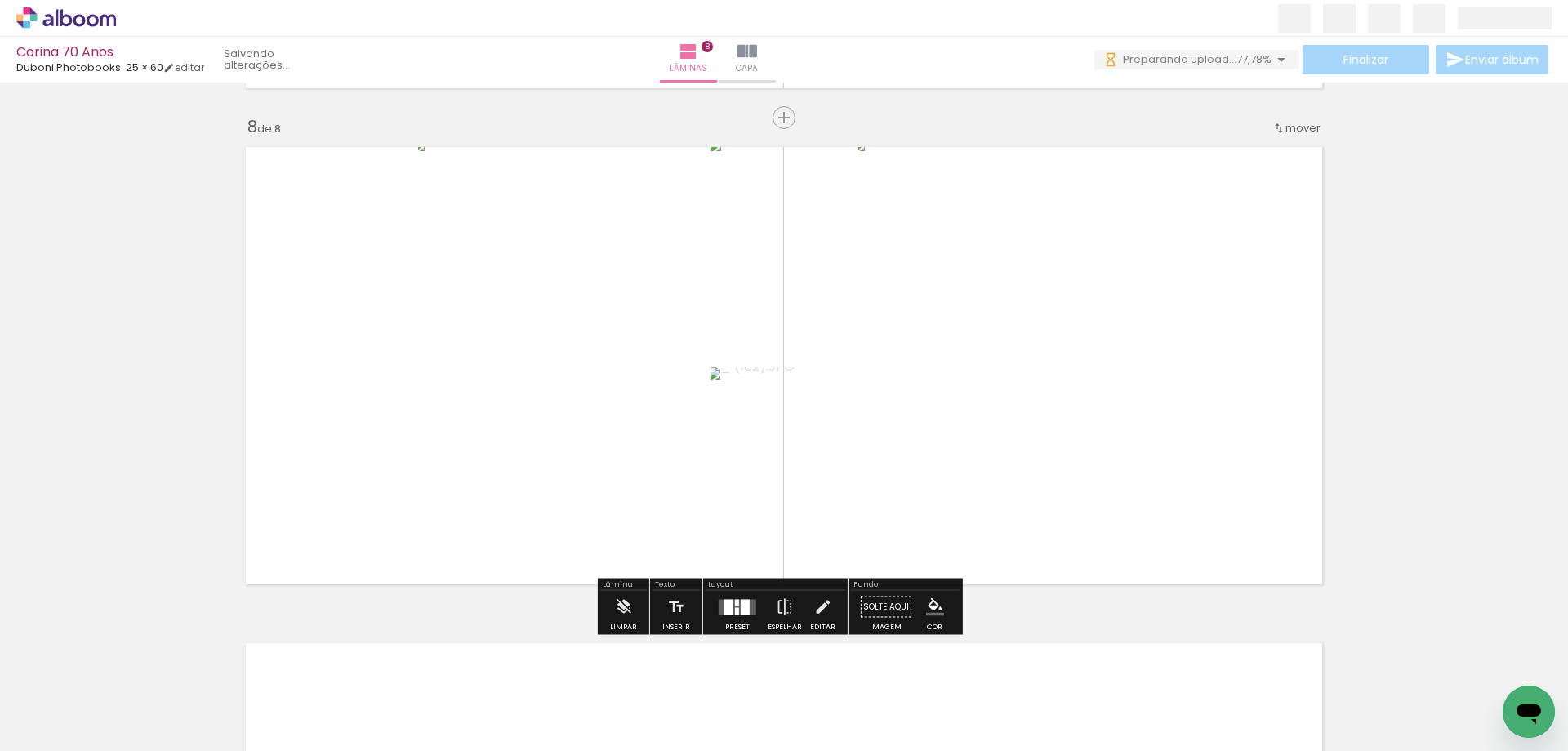
click at [740, 609] on div at bounding box center [745, 607] width 9 height 16
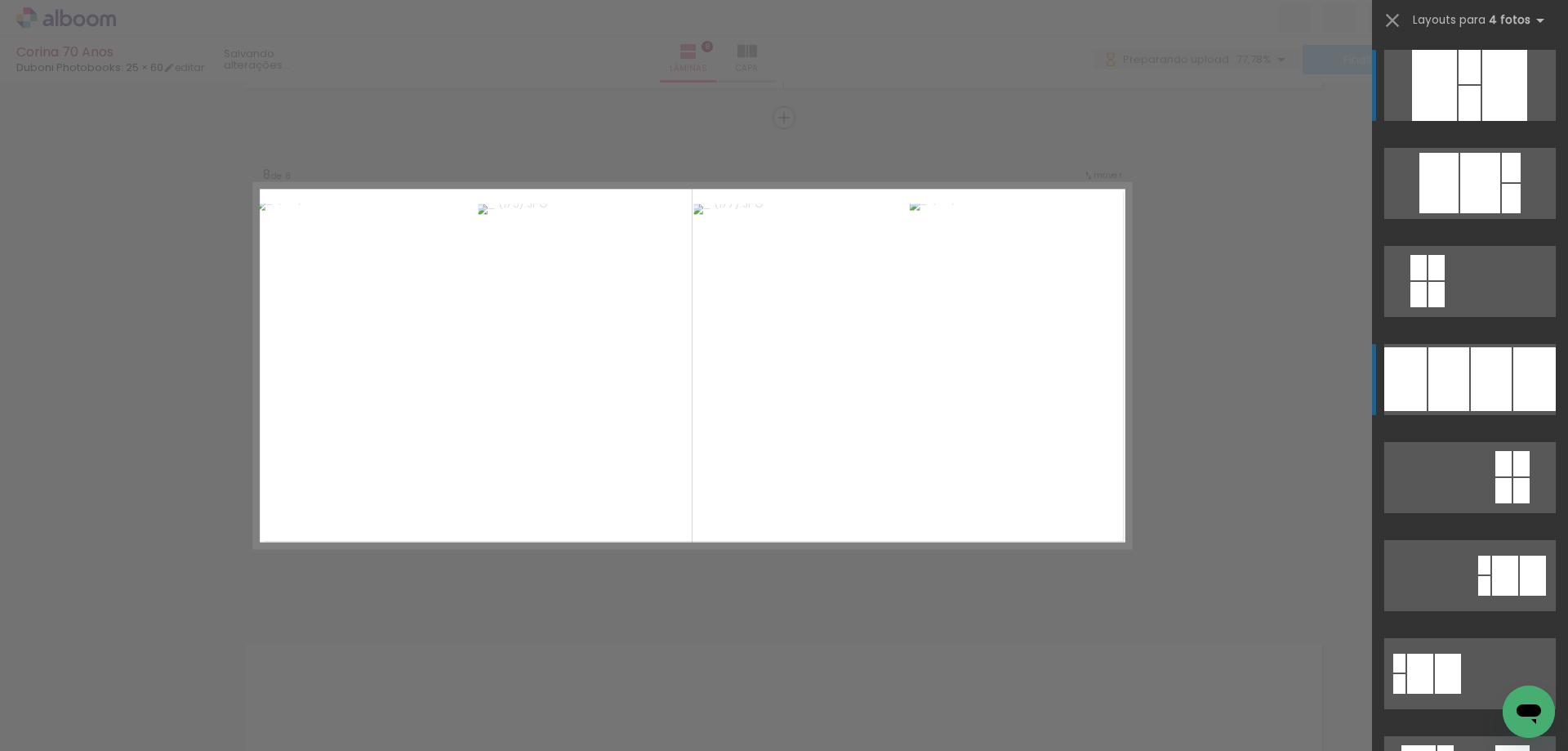
click at [1445, 383] on div at bounding box center [1448, 379] width 41 height 64
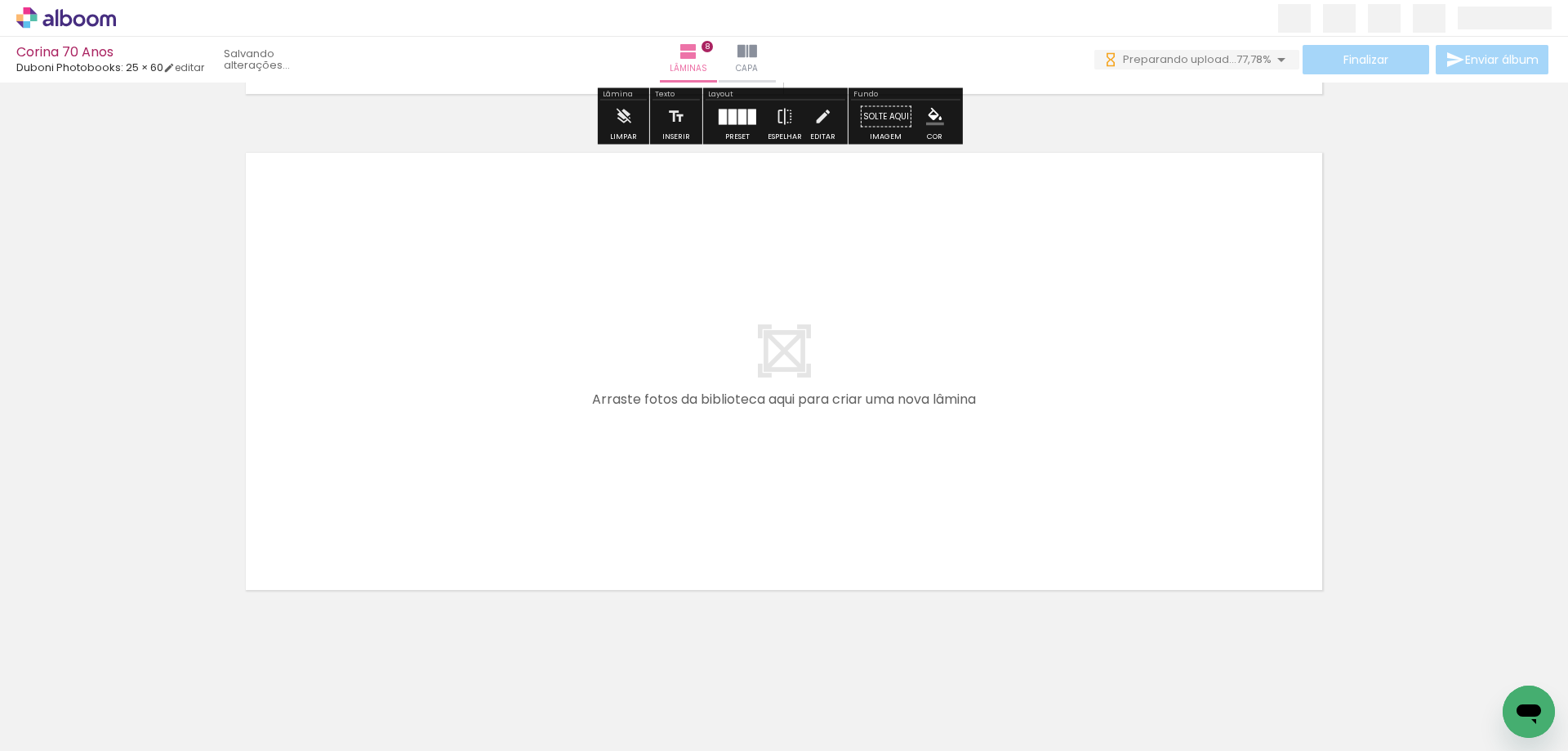
scroll to position [3960, 0]
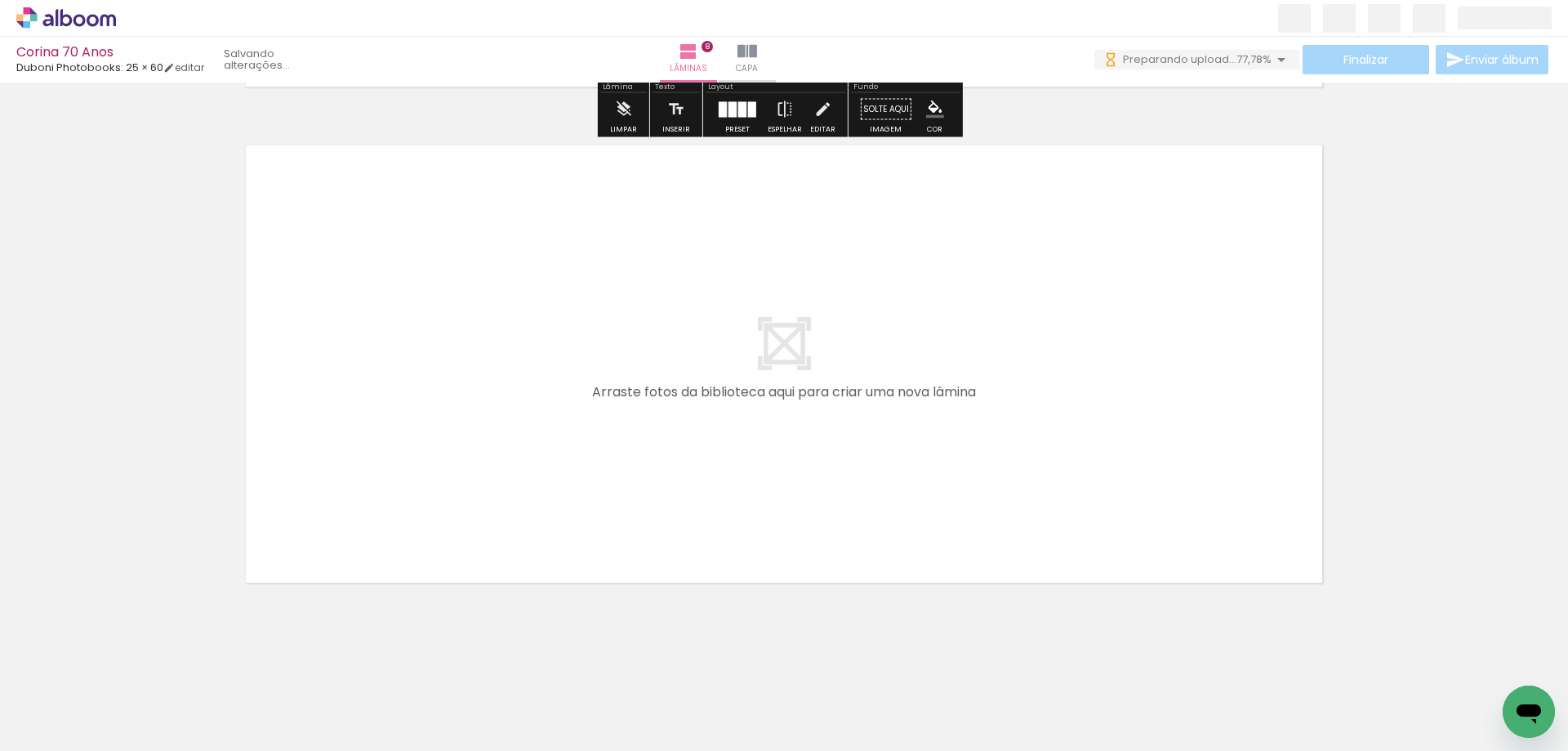
click at [47, 724] on span "Adicionar Fotos" at bounding box center [58, 729] width 49 height 18
click at [0, 0] on input "file" at bounding box center [0, 0] width 0 height 0
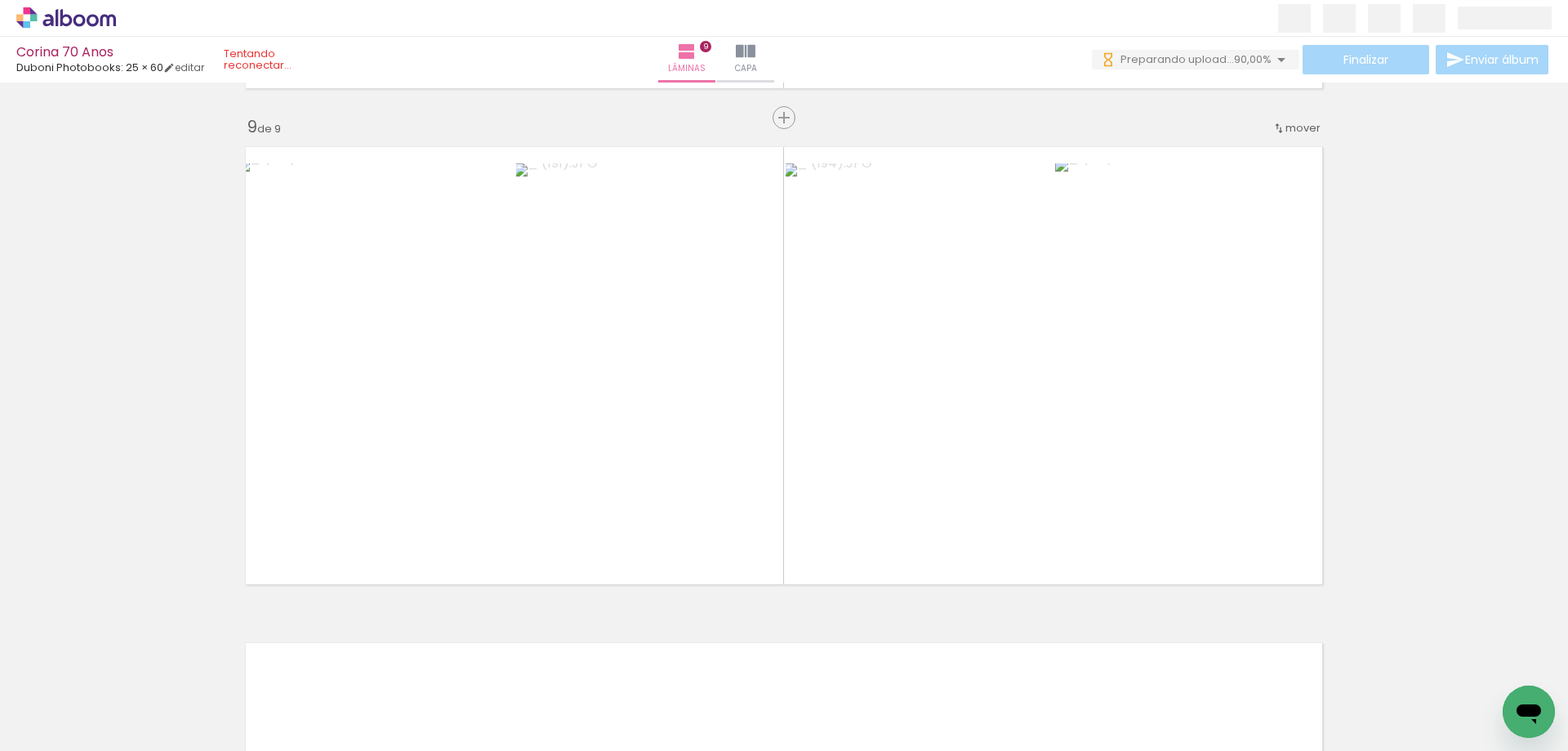
scroll to position [0, 2229]
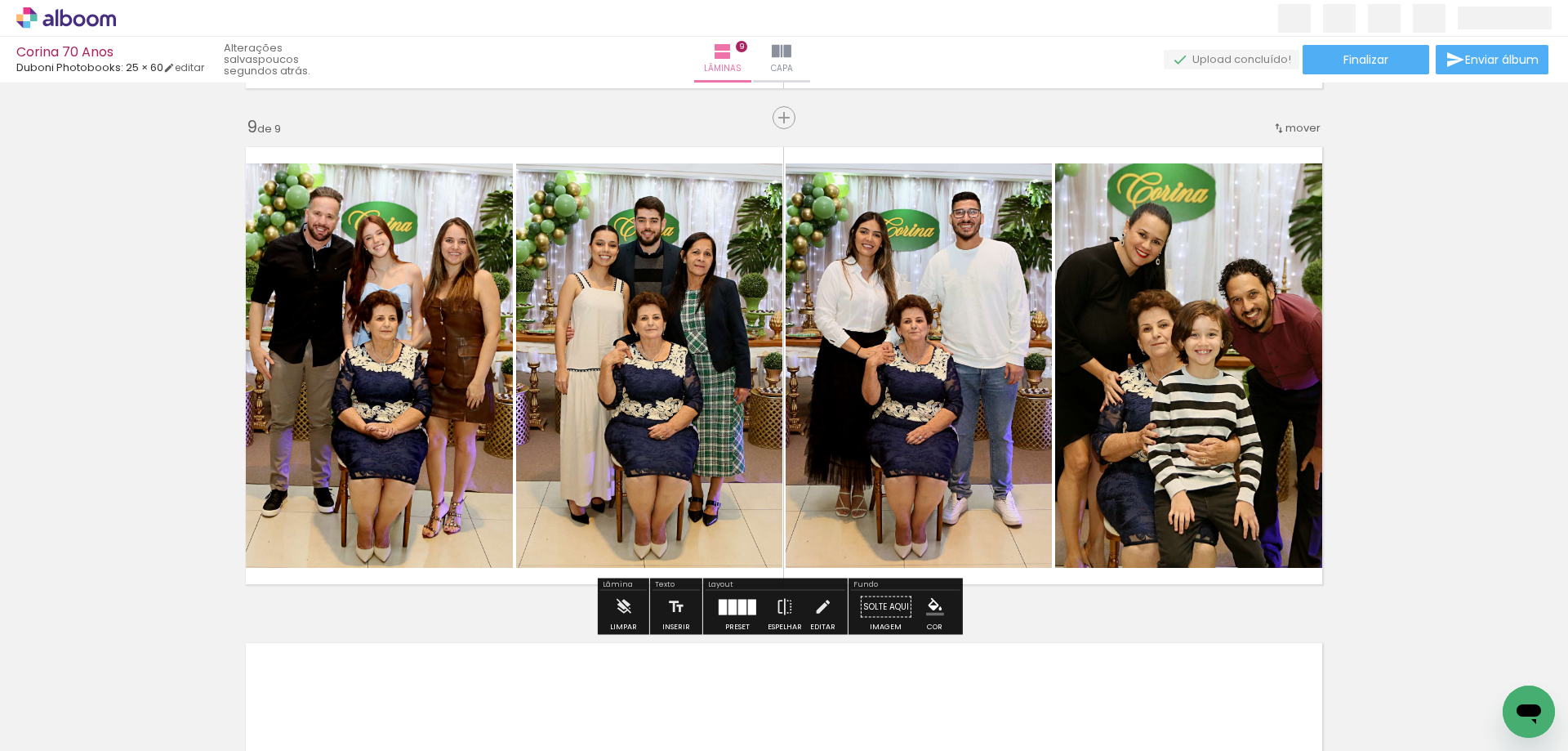
click at [54, 728] on span "Adicionar Fotos" at bounding box center [58, 729] width 49 height 18
click at [0, 0] on input "file" at bounding box center [0, 0] width 0 height 0
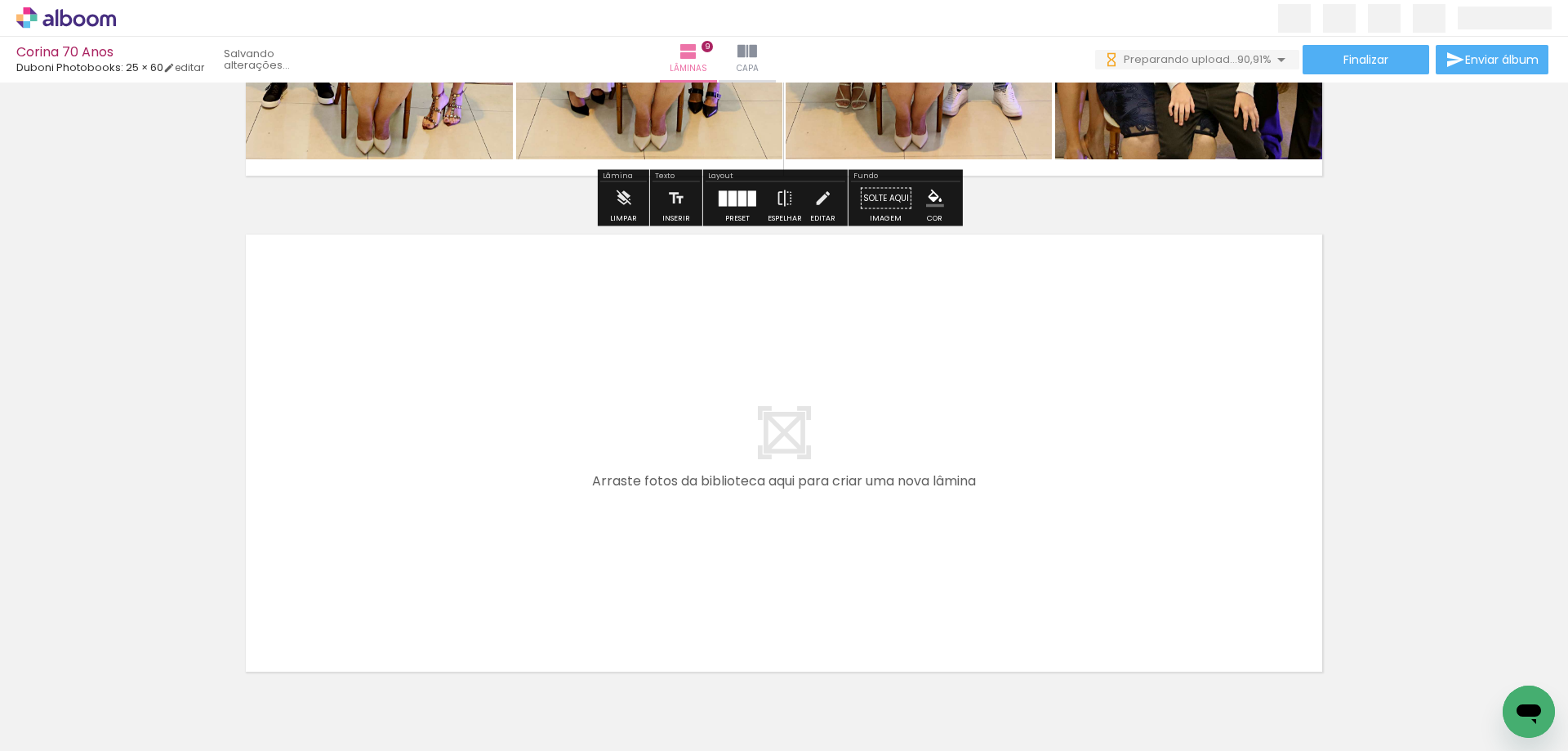
scroll to position [4448, 0]
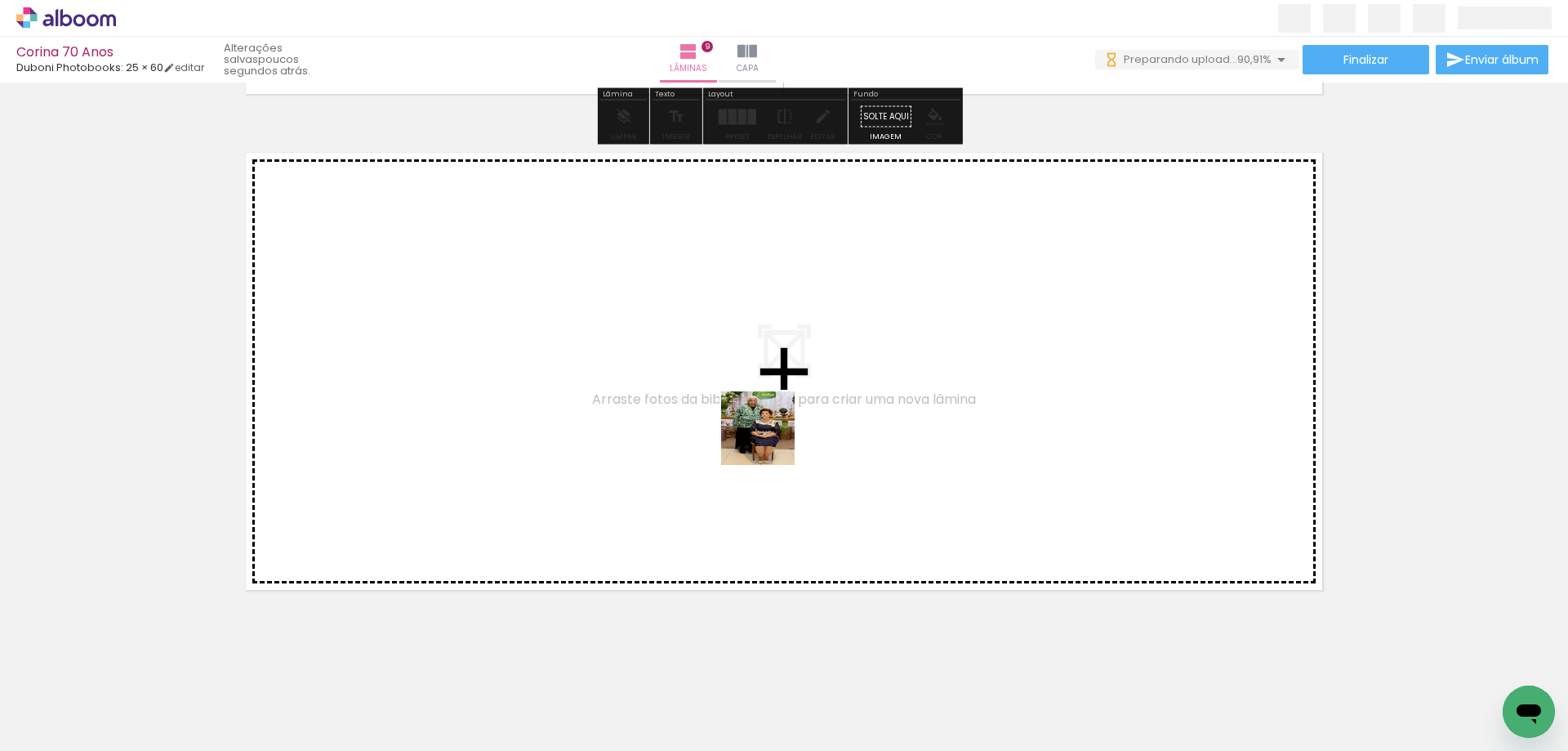
drag, startPoint x: 1224, startPoint y: 691, endPoint x: 770, endPoint y: 440, distance: 518.8
click at [770, 440] on quentale-workspace at bounding box center [784, 376] width 1568 height 751
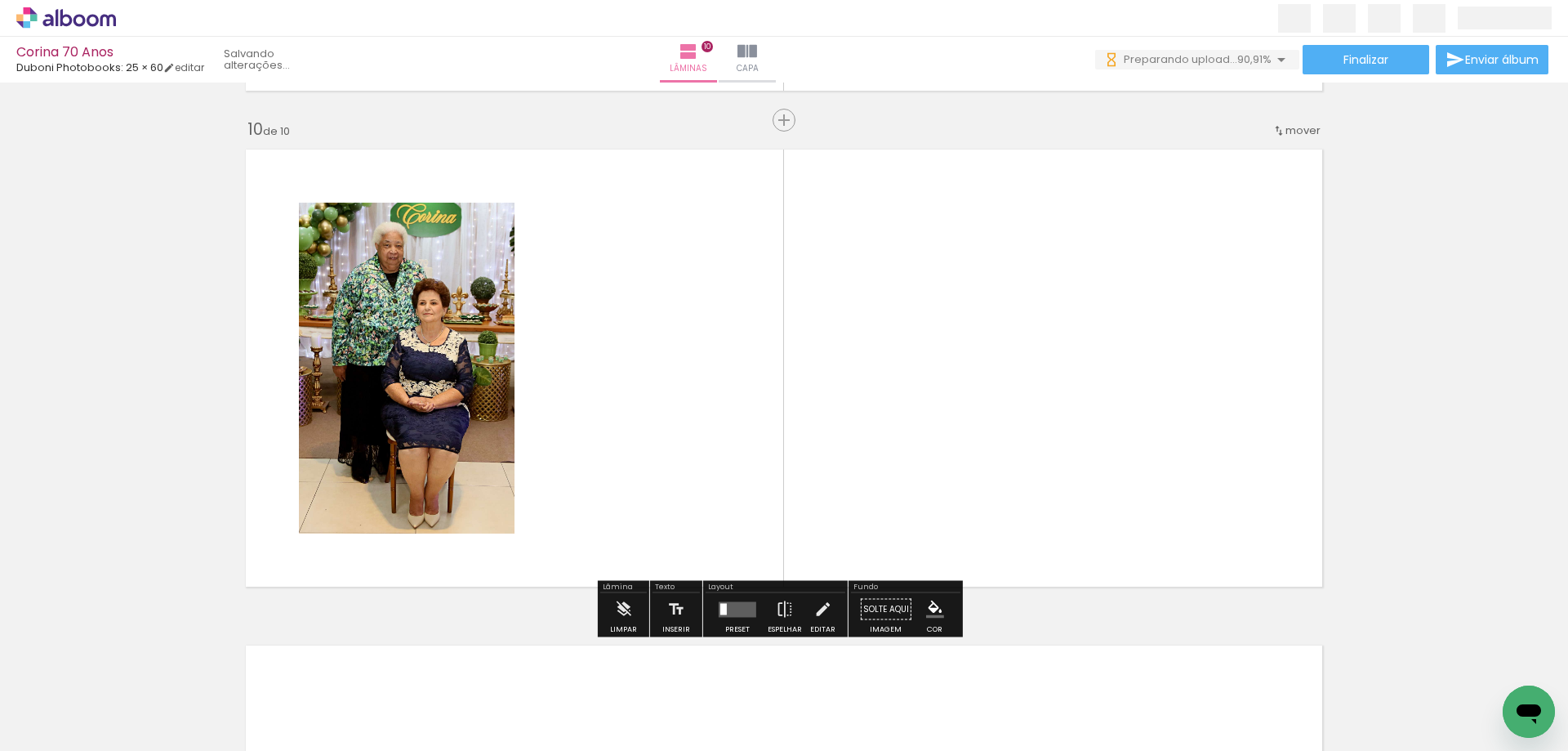
scroll to position [4454, 0]
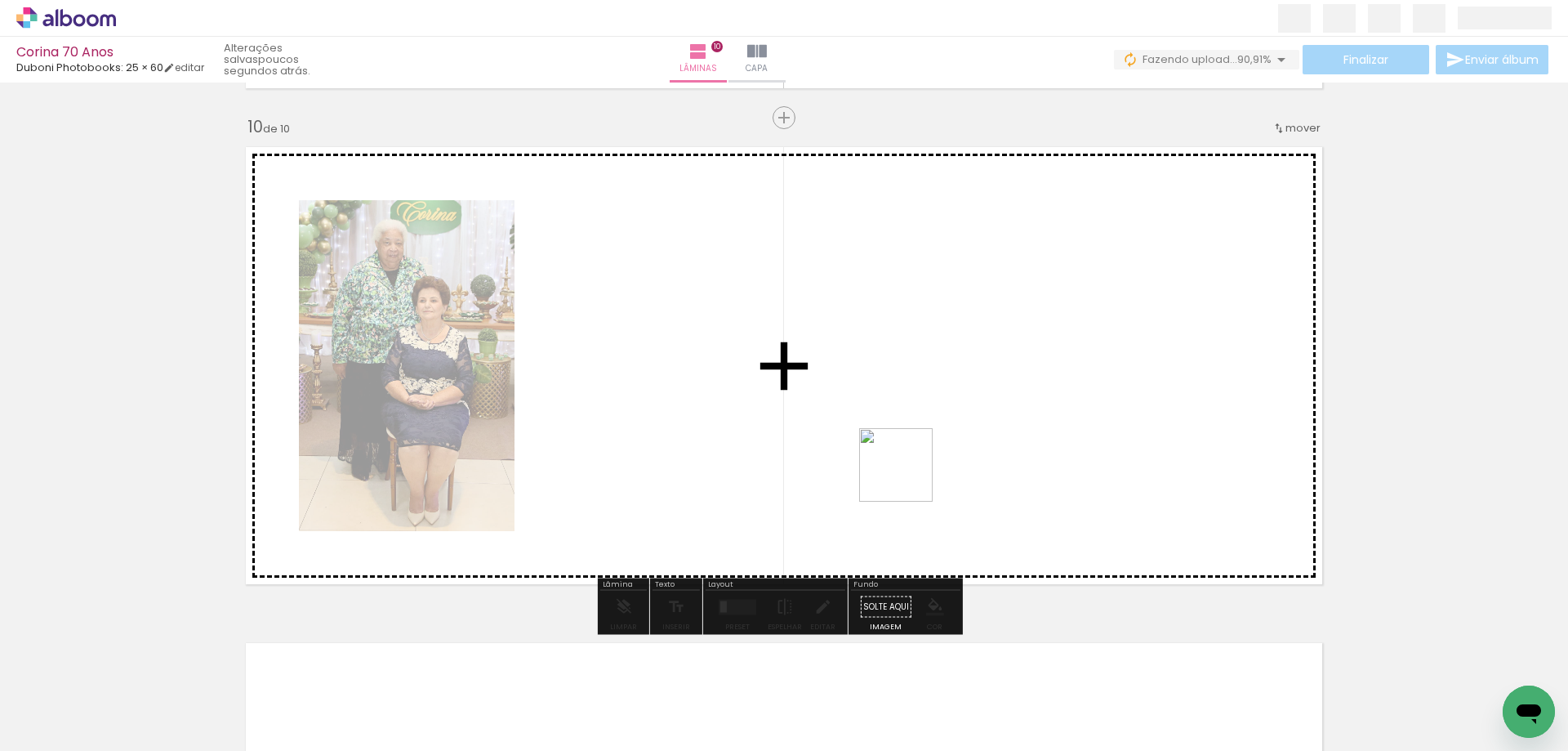
drag, startPoint x: 908, startPoint y: 477, endPoint x: 1069, endPoint y: 552, distance: 177.6
click at [678, 390] on quentale-workspace at bounding box center [784, 376] width 1568 height 751
drag, startPoint x: 1102, startPoint y: 519, endPoint x: 1176, endPoint y: 525, distance: 74.2
click at [860, 433] on quentale-workspace at bounding box center [784, 376] width 1568 height 751
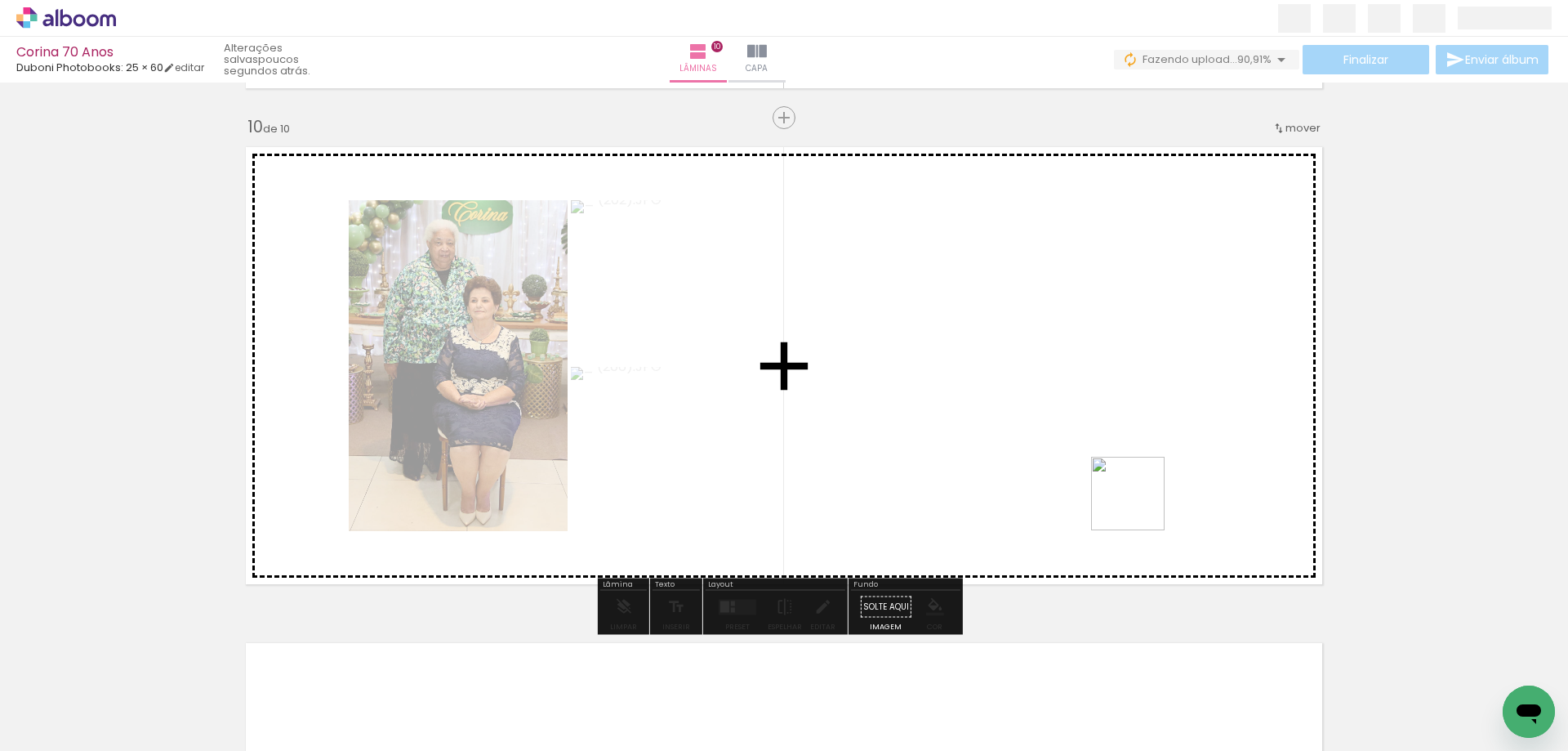
drag, startPoint x: 1496, startPoint y: 669, endPoint x: 1140, endPoint y: 506, distance: 391.5
click at [1140, 506] on quentale-workspace at bounding box center [784, 376] width 1568 height 751
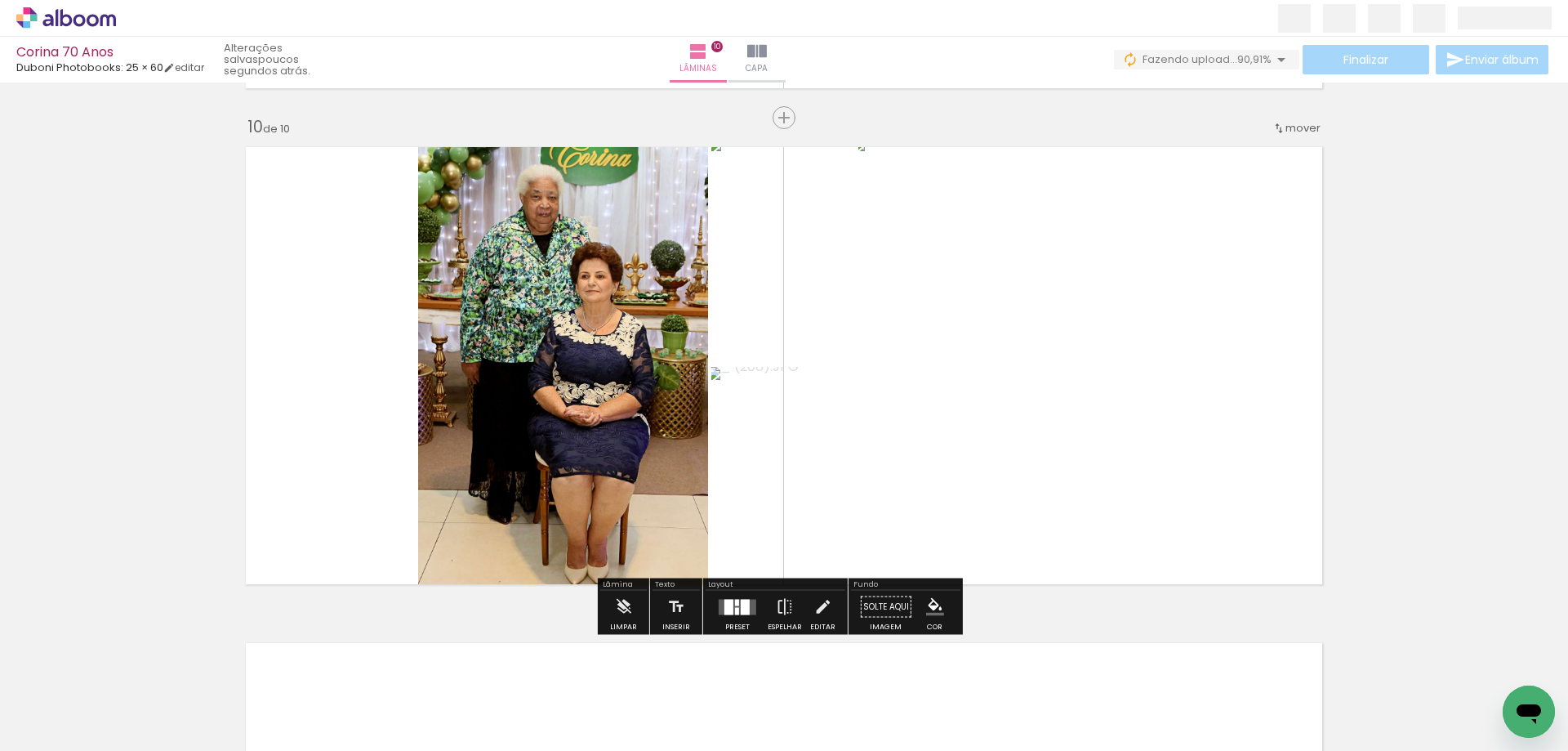
click at [729, 601] on div at bounding box center [728, 607] width 9 height 16
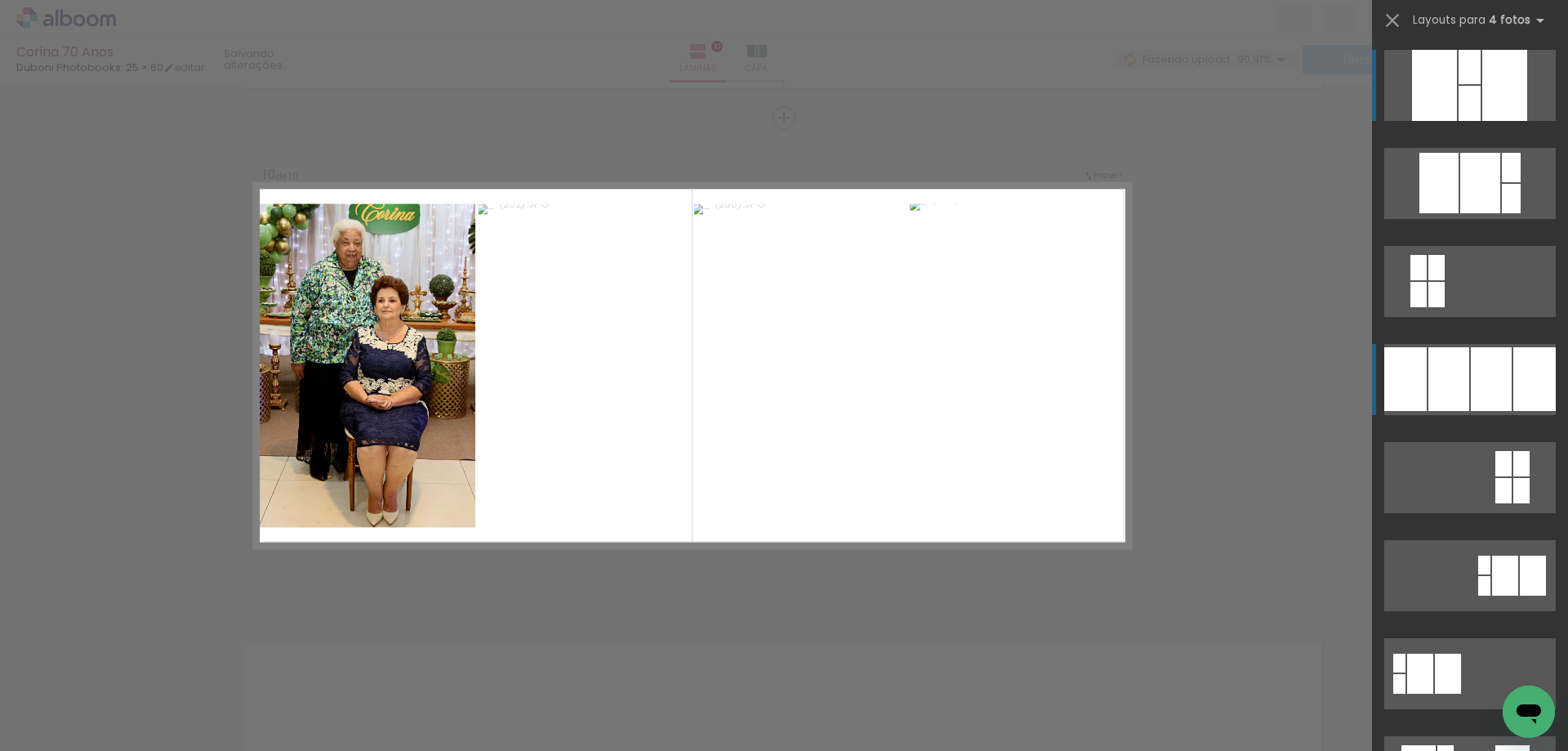
click at [1445, 383] on div at bounding box center [1448, 379] width 41 height 64
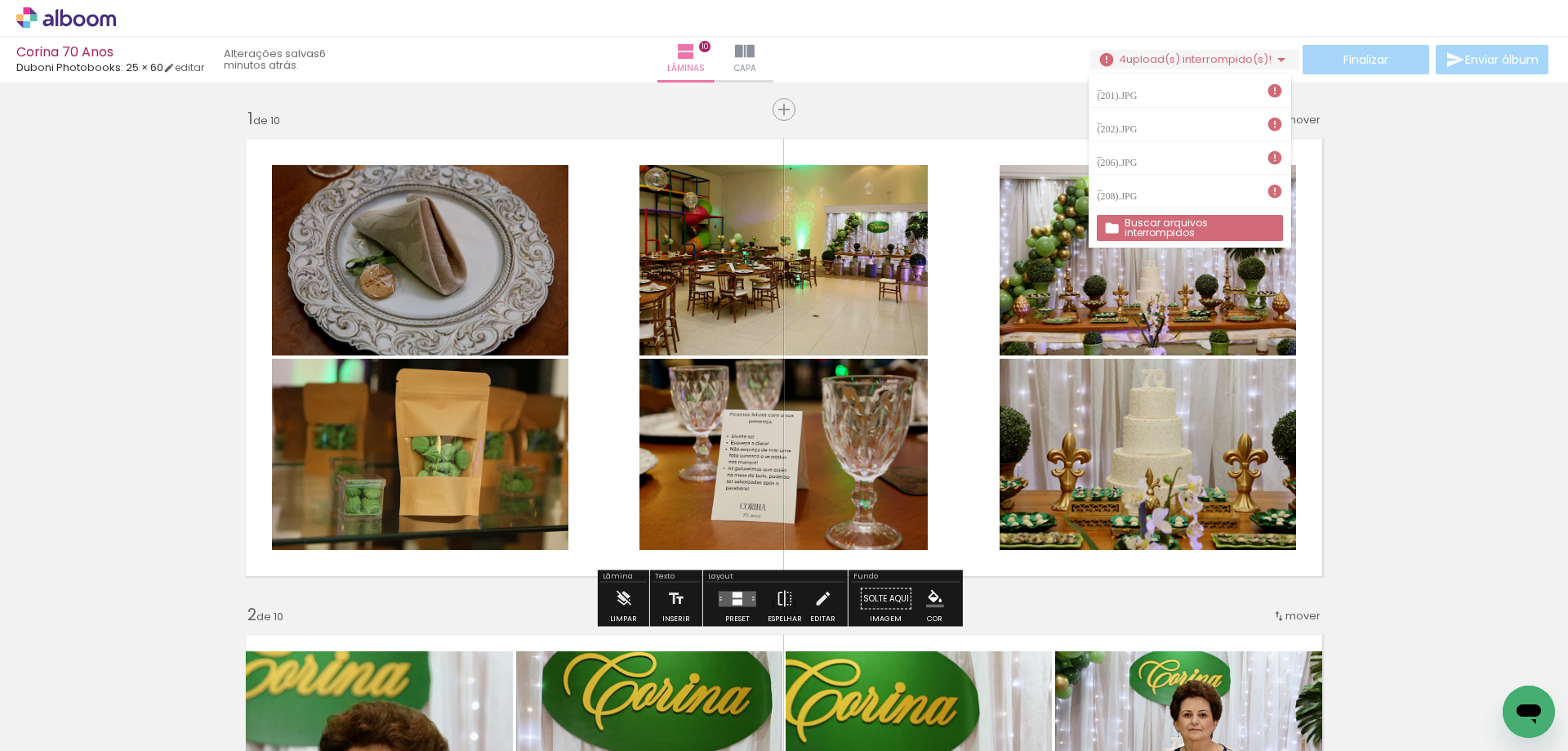
scroll to position [245, 0]
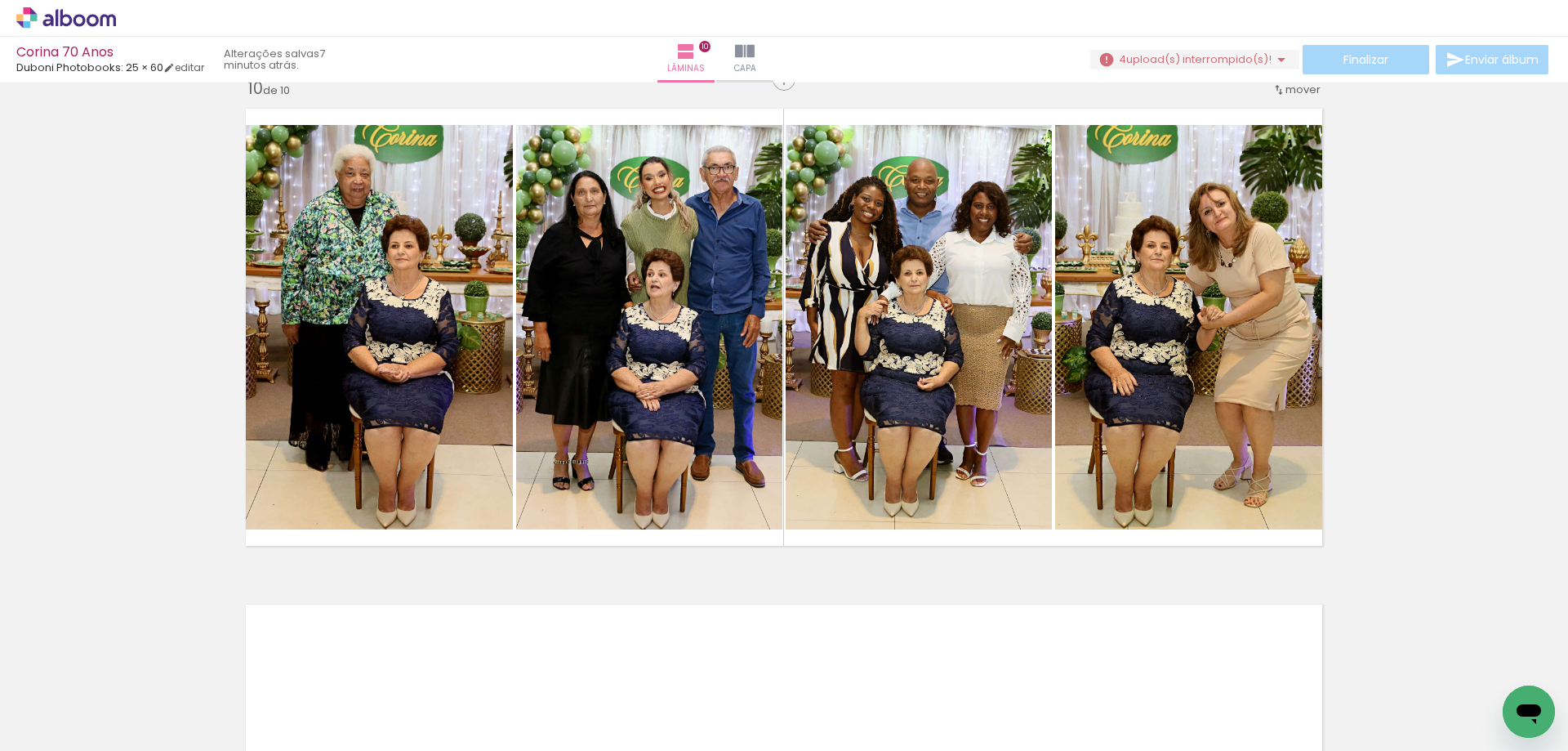
scroll to position [4411, 0]
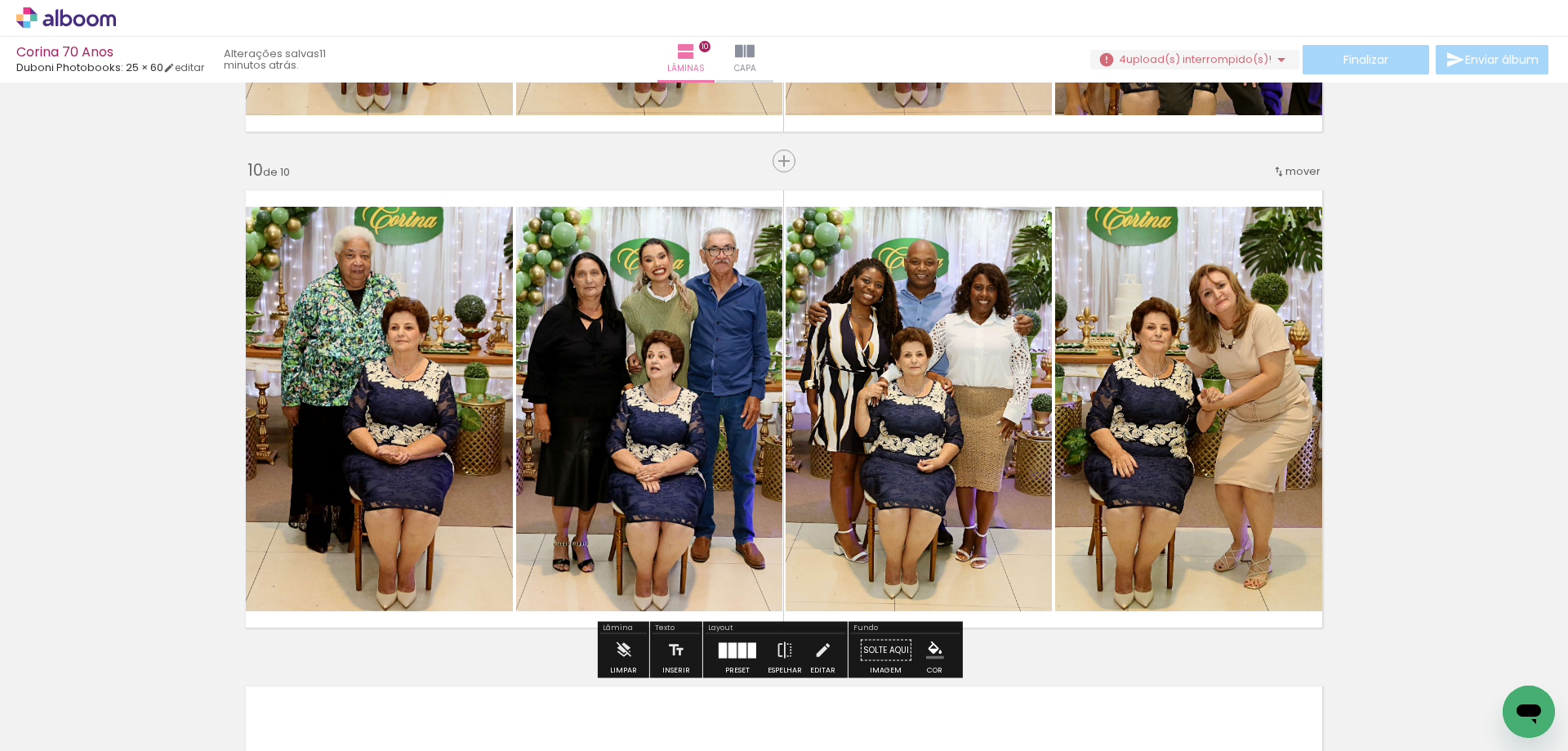
click at [65, 722] on span "Adicionar Fotos" at bounding box center [58, 729] width 49 height 18
click at [0, 0] on input "file" at bounding box center [0, 0] width 0 height 0
